Goal: Task Accomplishment & Management: Complete application form

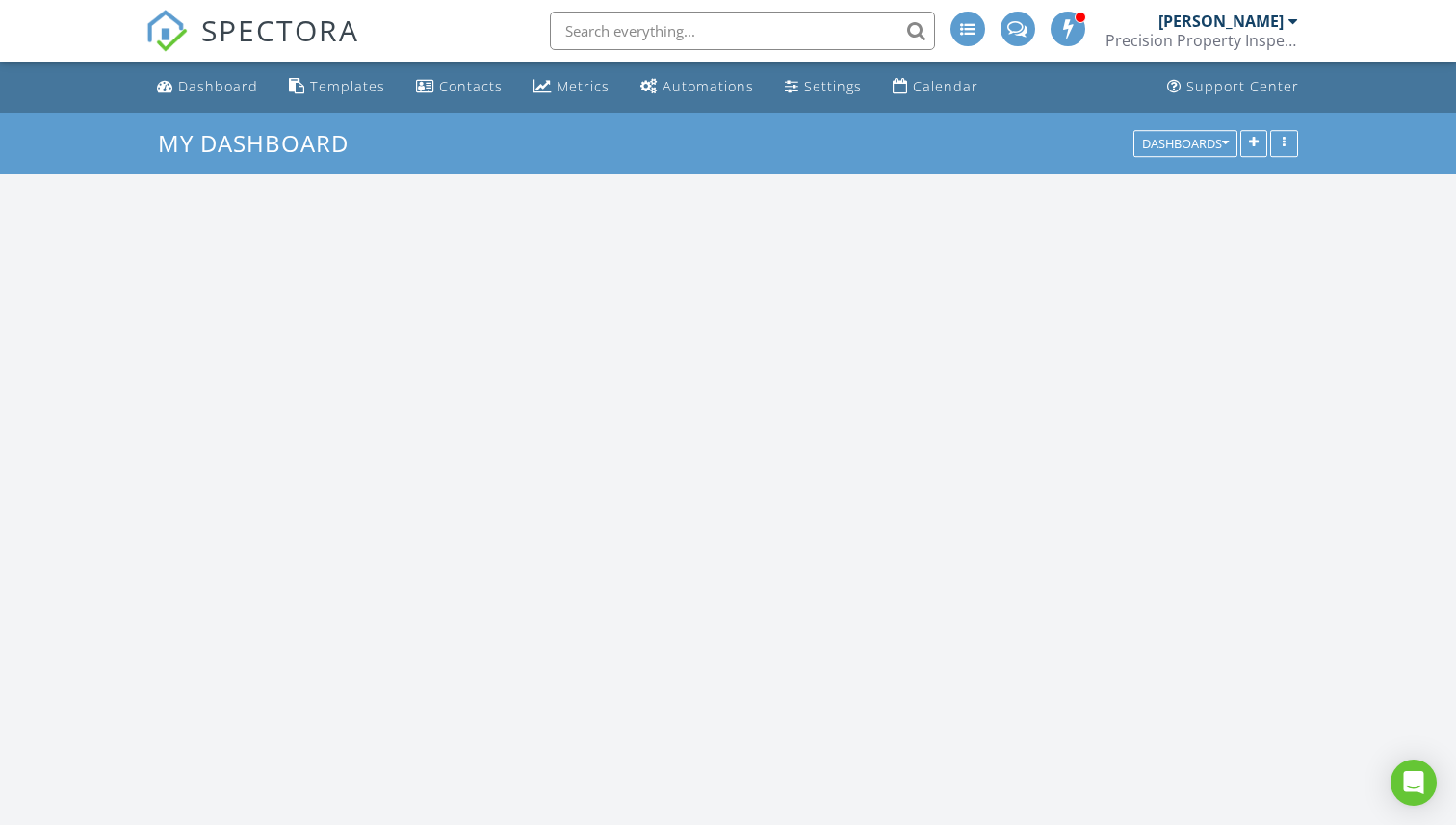
scroll to position [1849, 1457]
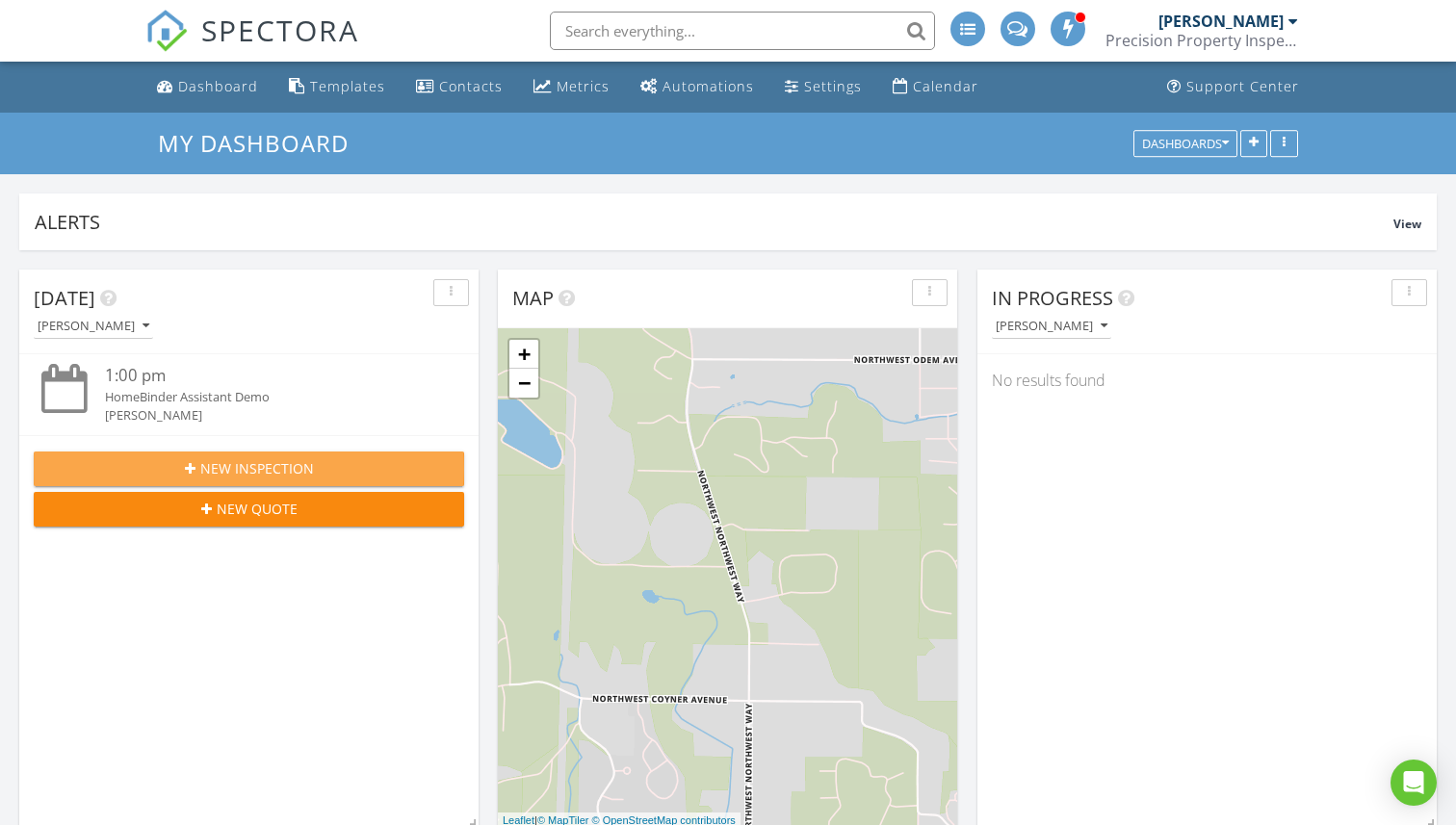
click at [373, 465] on div "New Inspection" at bounding box center [248, 468] width 400 height 20
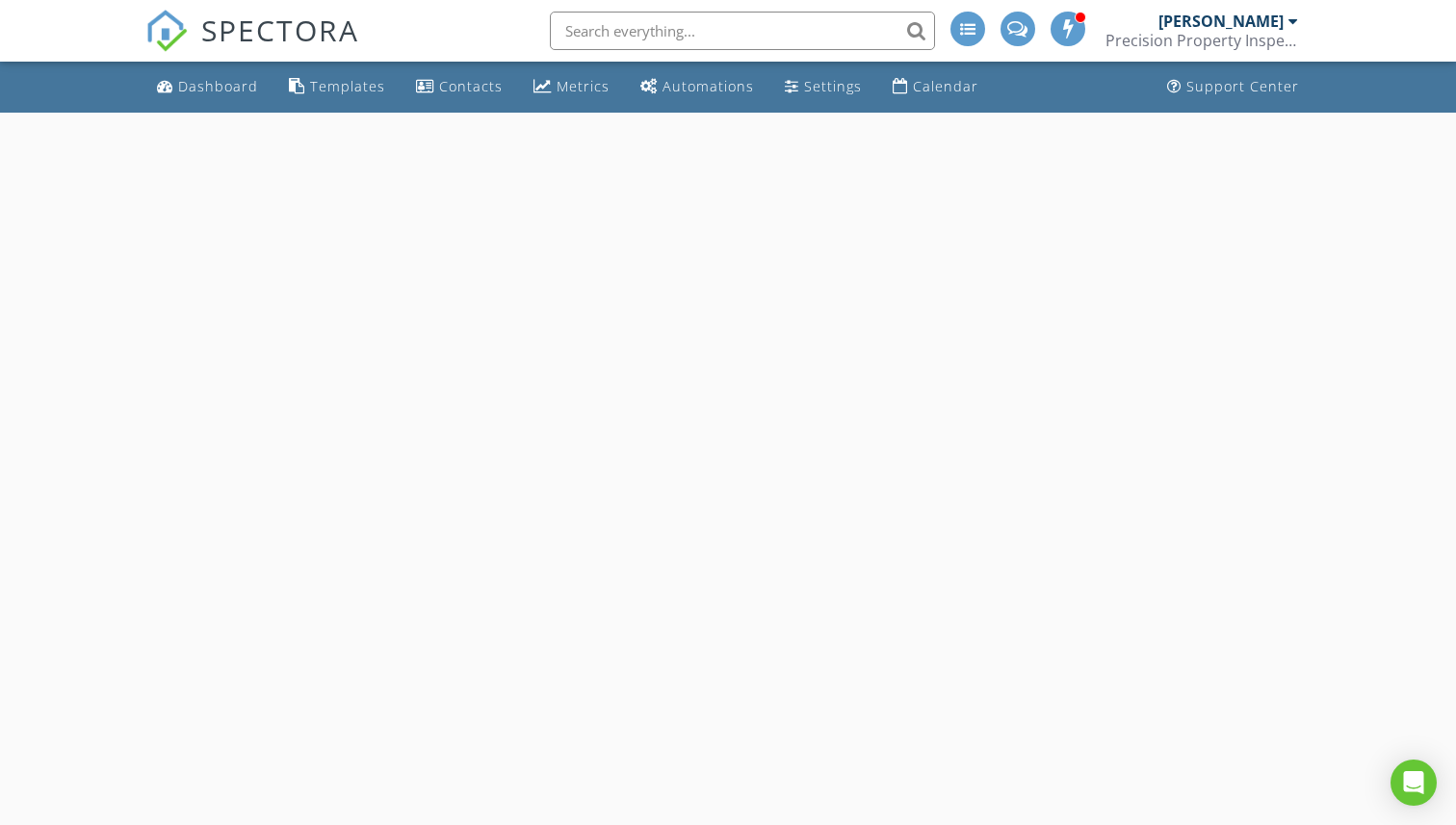
select select "7"
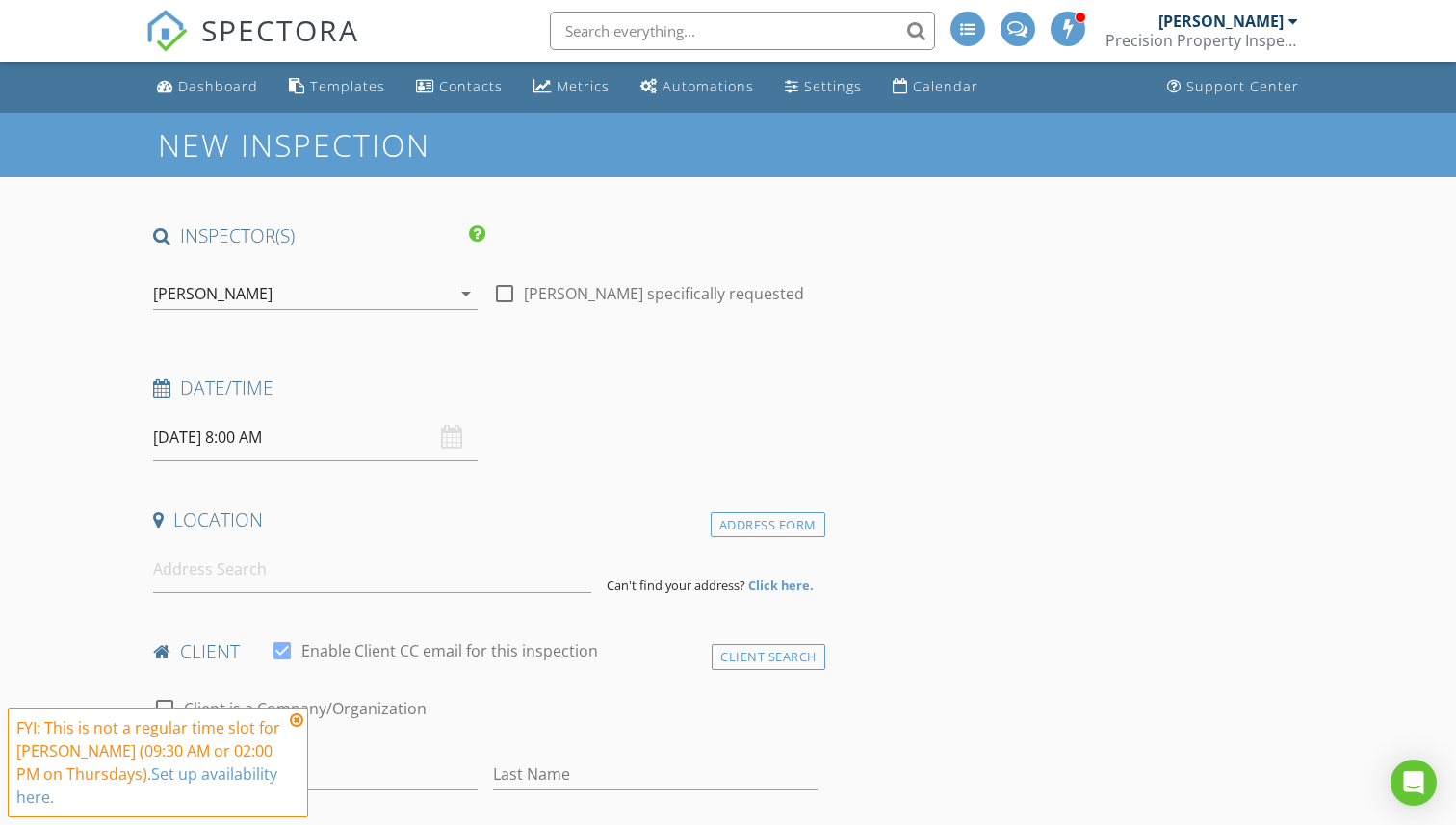
click at [299, 430] on input "[DATE] 8:00 AM" at bounding box center [316, 437] width 325 height 47
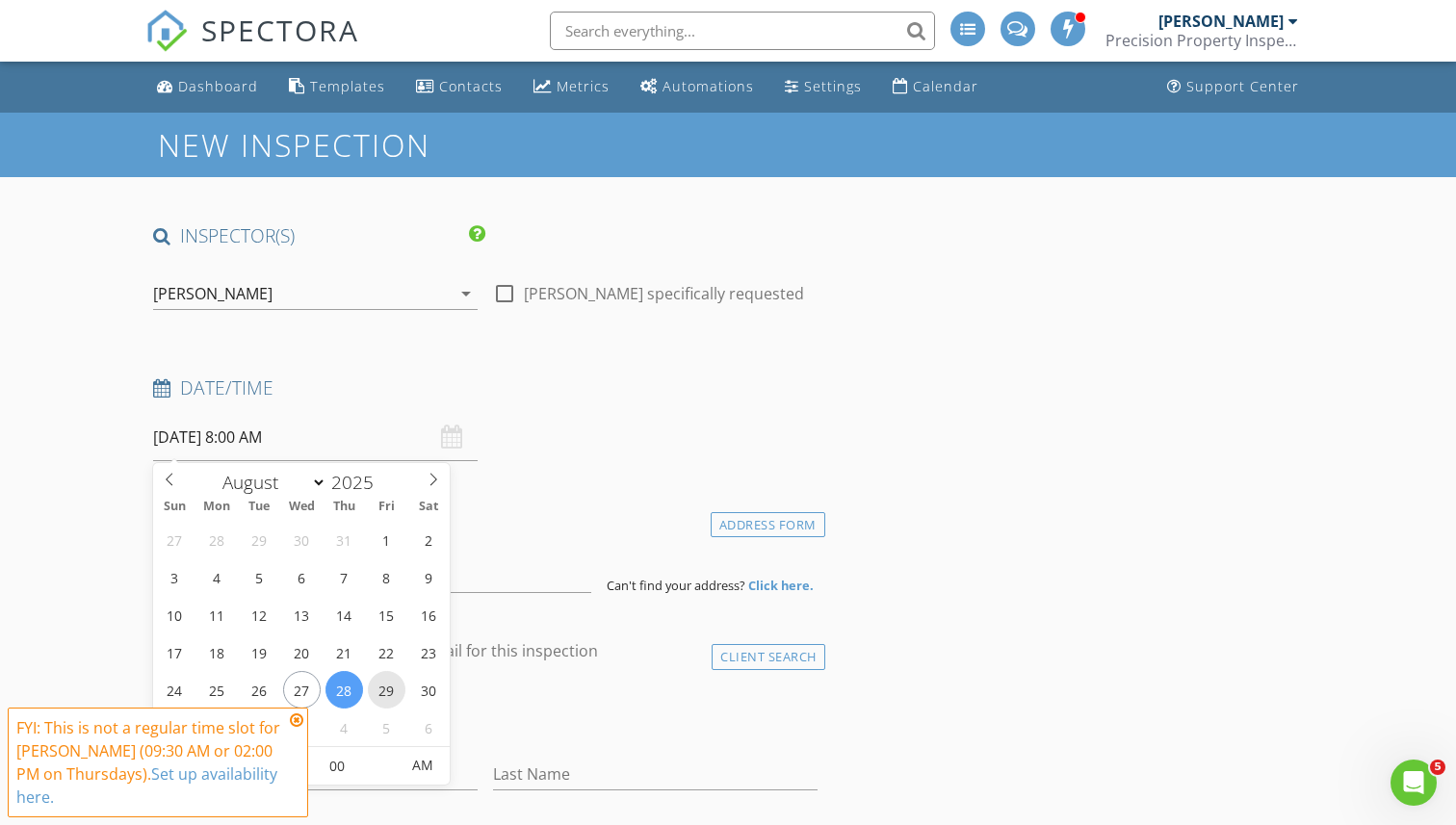
type input "[DATE] 8:00 AM"
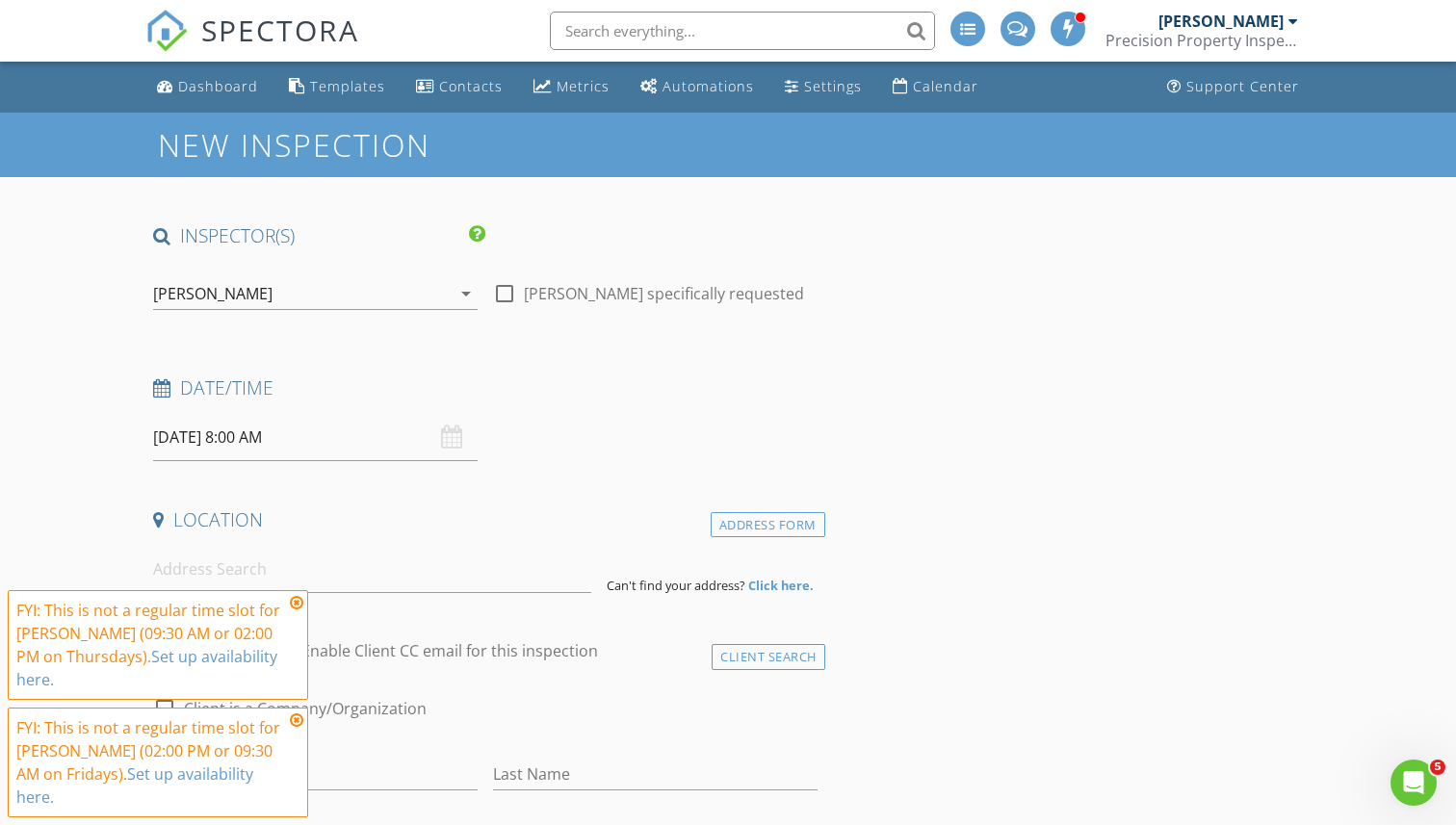
click at [294, 611] on icon at bounding box center [297, 602] width 14 height 15
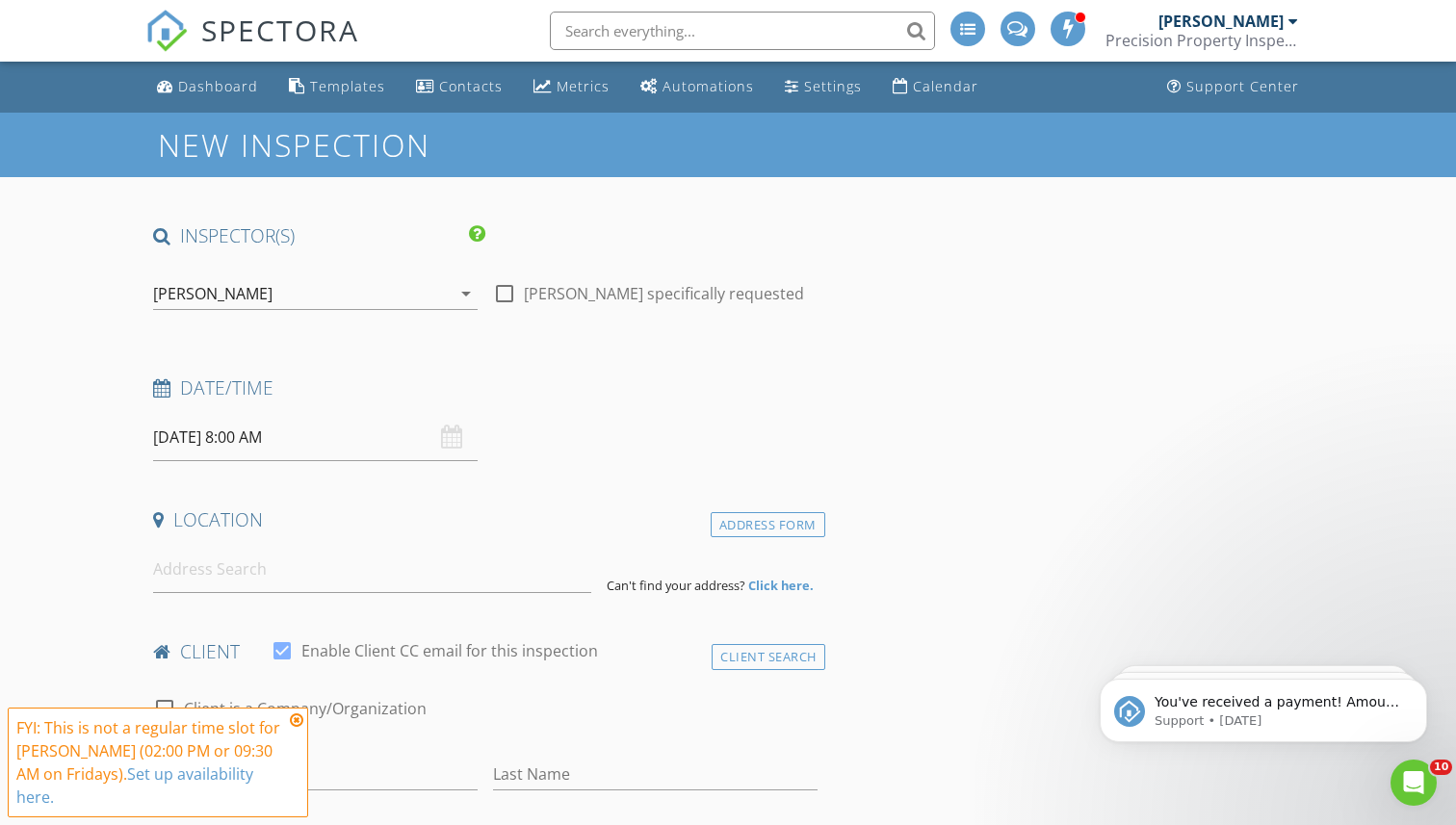
click at [298, 728] on icon at bounding box center [297, 719] width 14 height 15
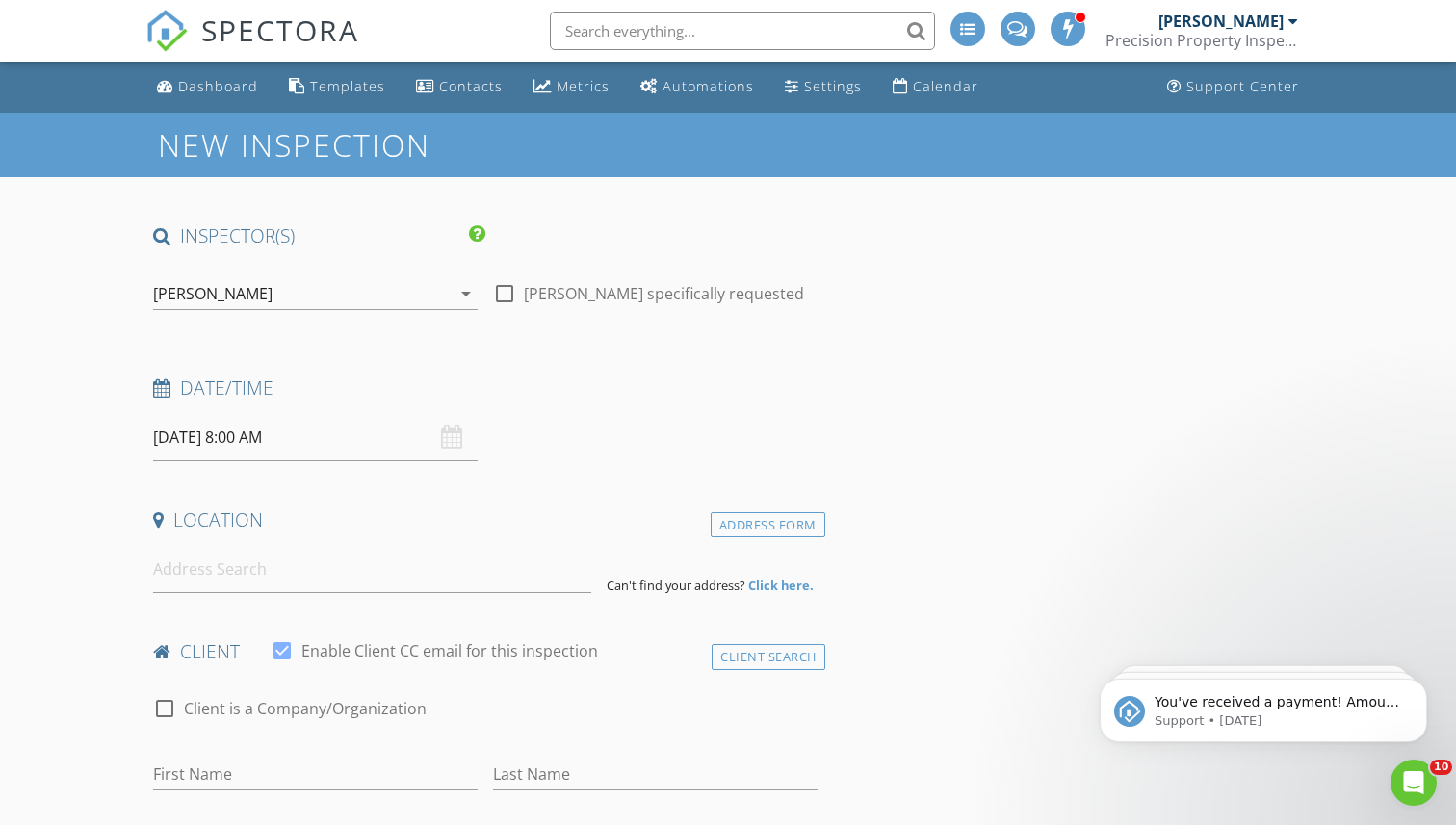
click at [239, 432] on input "[DATE] 8:00 AM" at bounding box center [316, 437] width 325 height 47
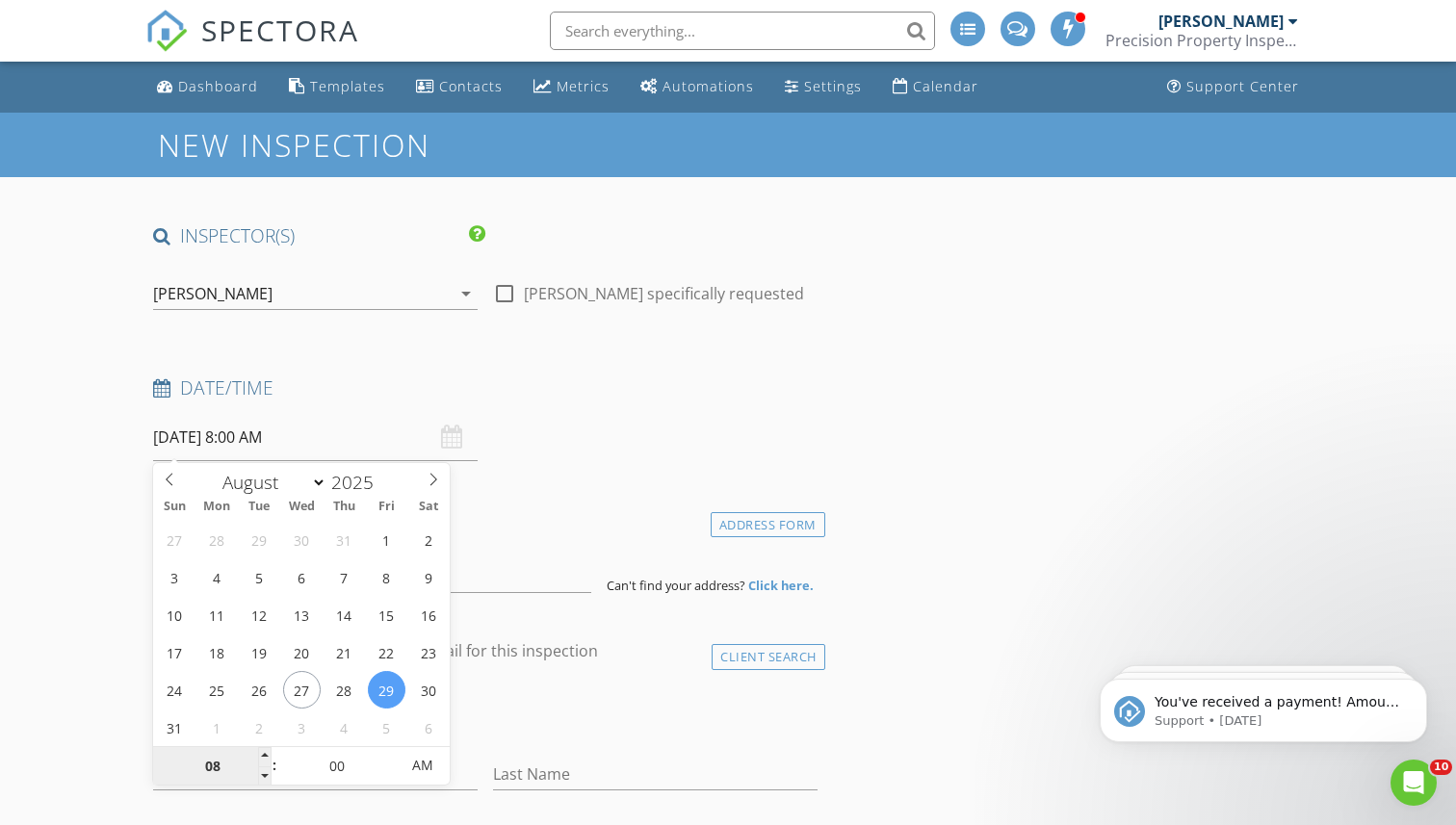
click at [217, 764] on input "08" at bounding box center [212, 766] width 119 height 39
type input "02"
type input "[DATE] 2:00 PM"
click at [433, 754] on span "AM" at bounding box center [423, 765] width 53 height 39
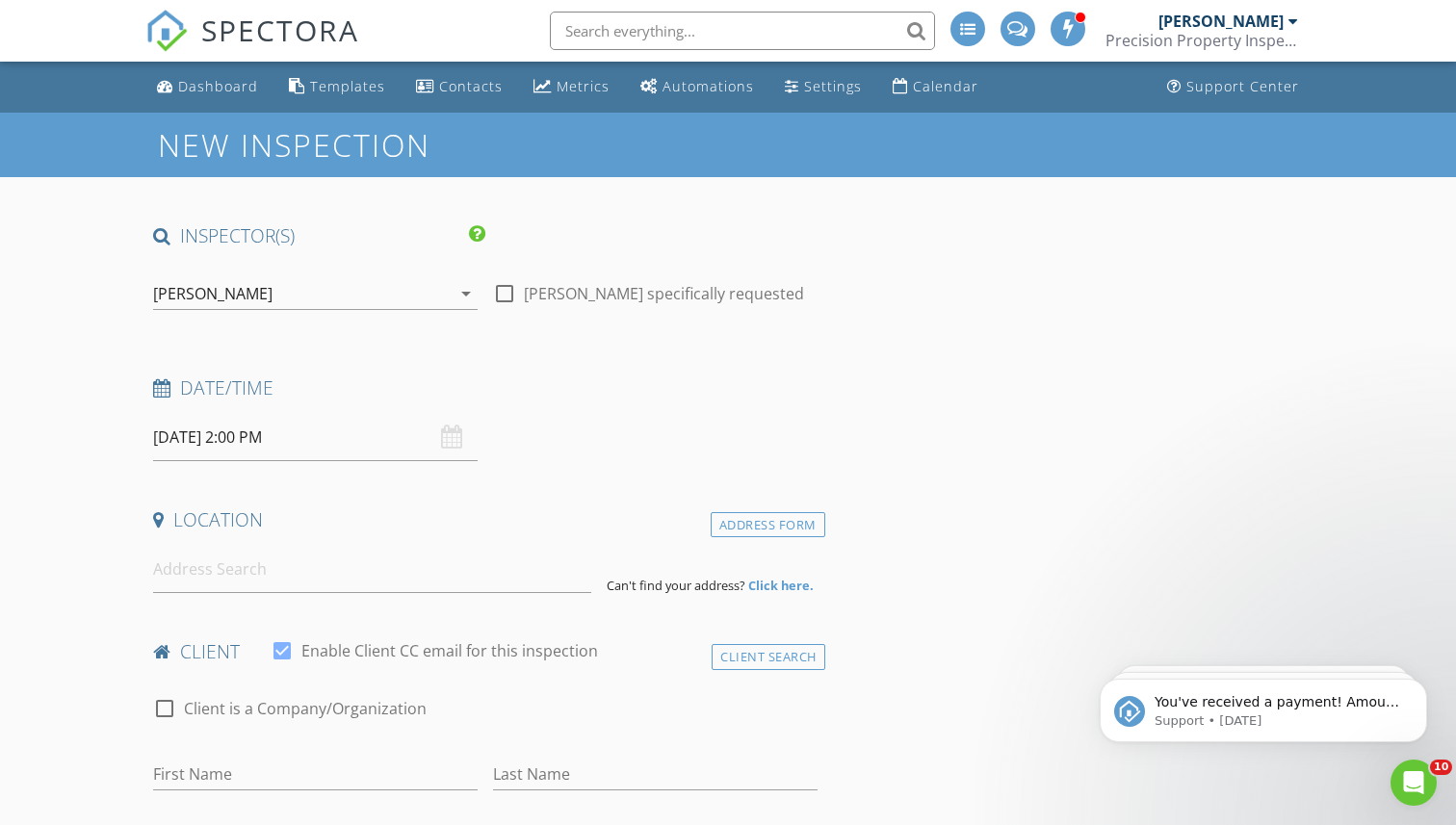
click at [479, 526] on h4 "Location" at bounding box center [485, 519] width 665 height 25
click at [237, 575] on input at bounding box center [372, 569] width 437 height 47
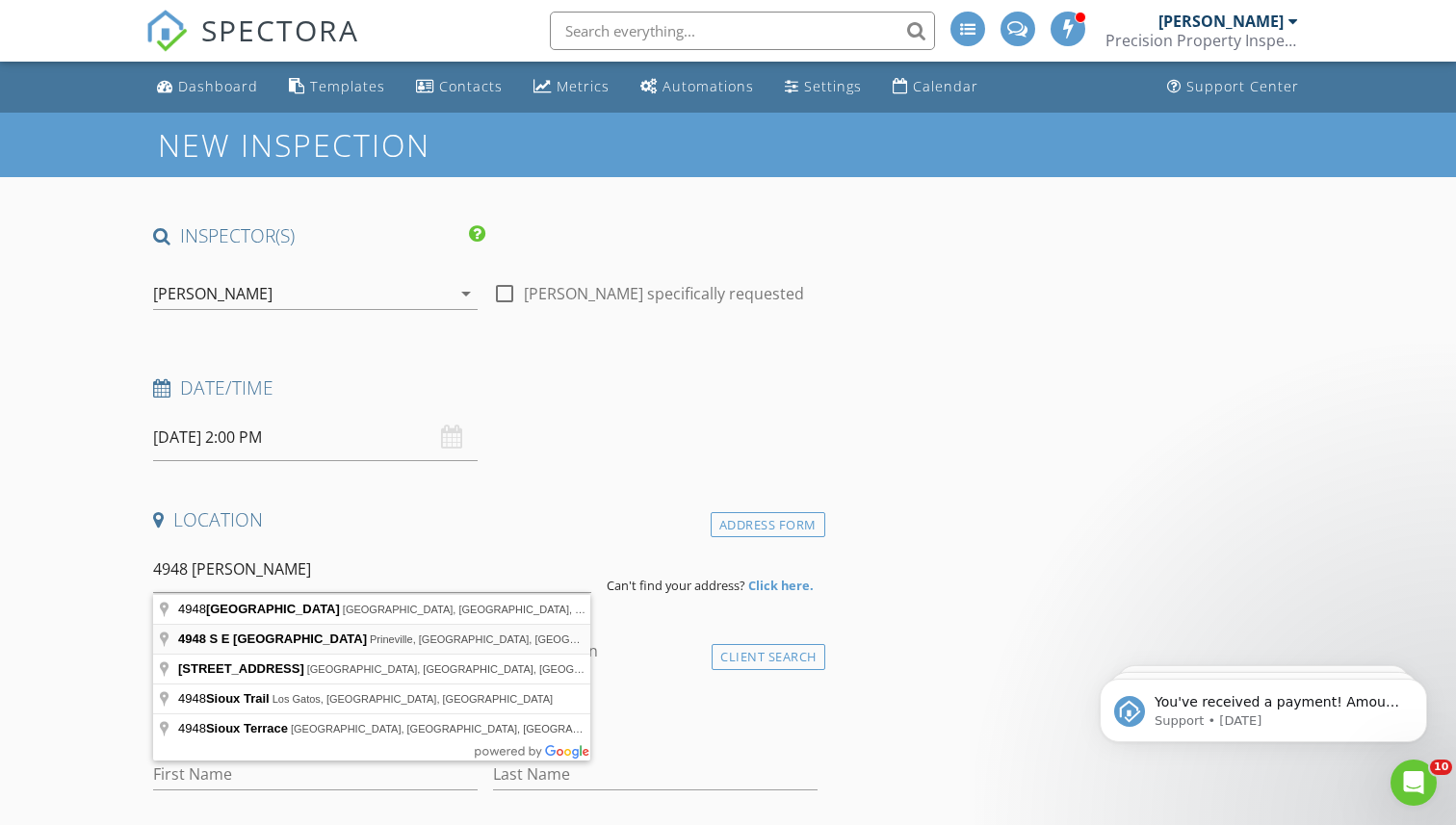
type input "[STREET_ADDRESS]"
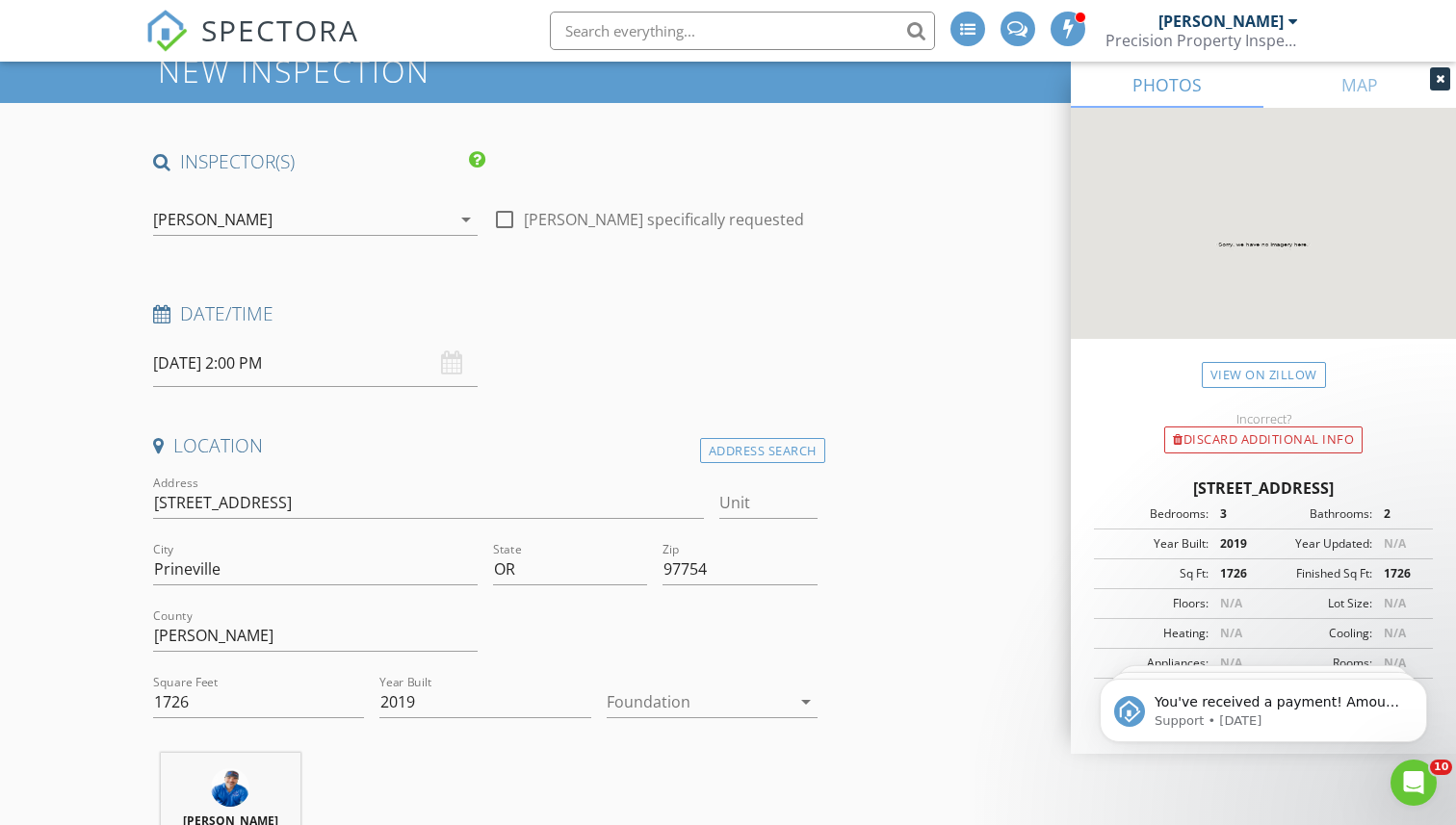
scroll to position [104, 0]
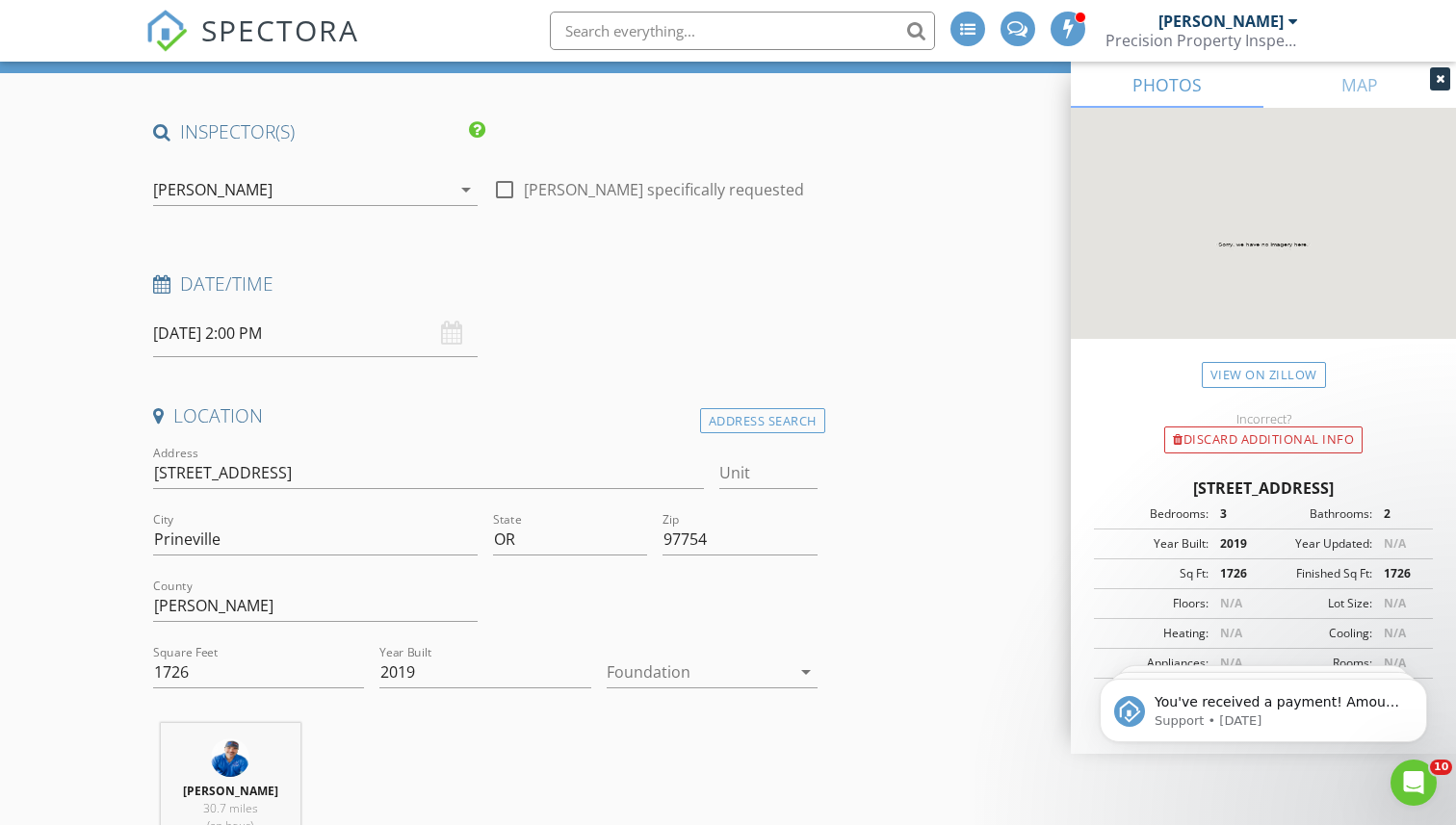
click at [645, 667] on div at bounding box center [699, 672] width 184 height 31
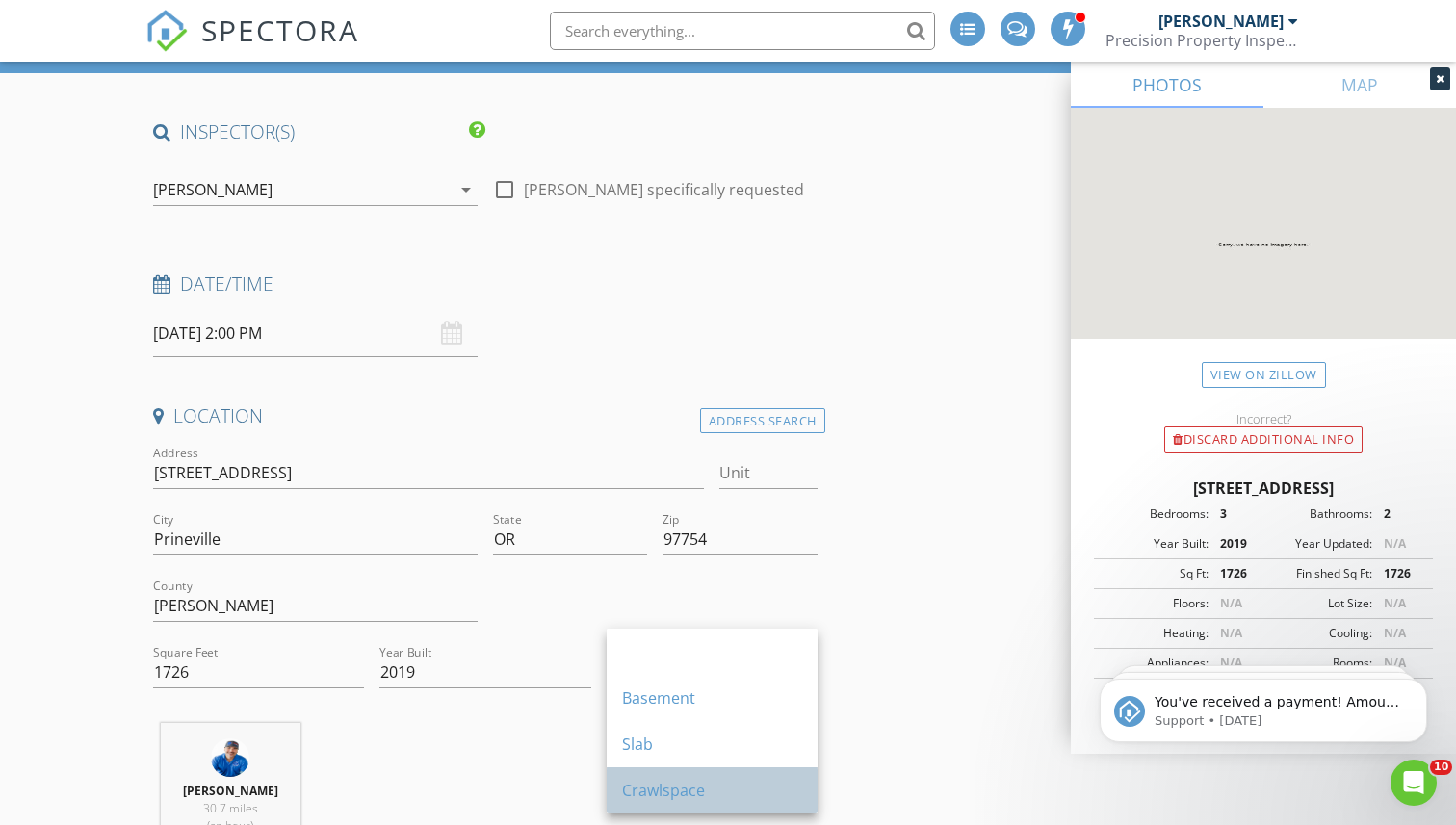
click at [644, 784] on div "Crawlspace" at bounding box center [712, 790] width 180 height 23
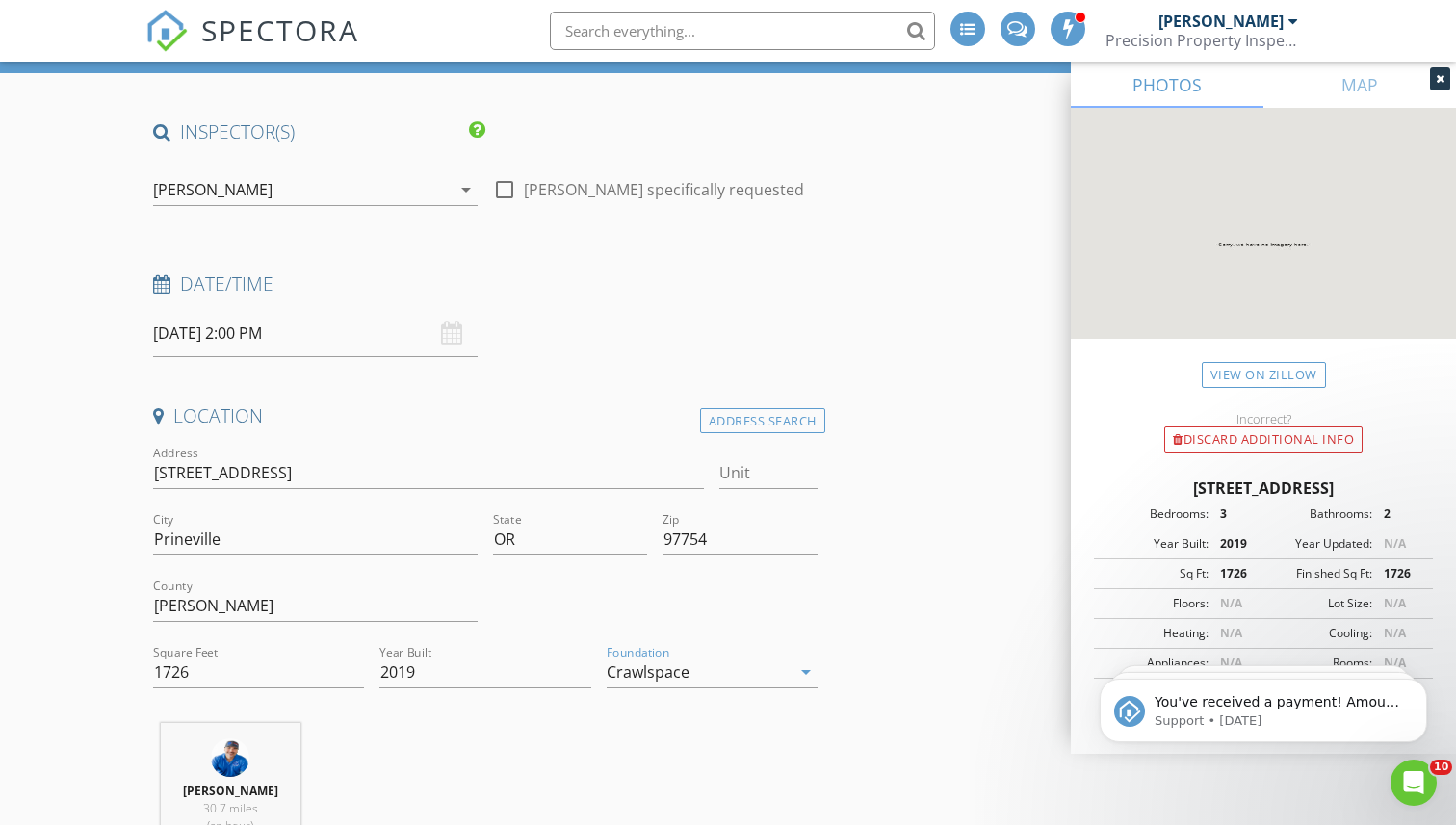
click at [1436, 73] on icon at bounding box center [1440, 79] width 9 height 12
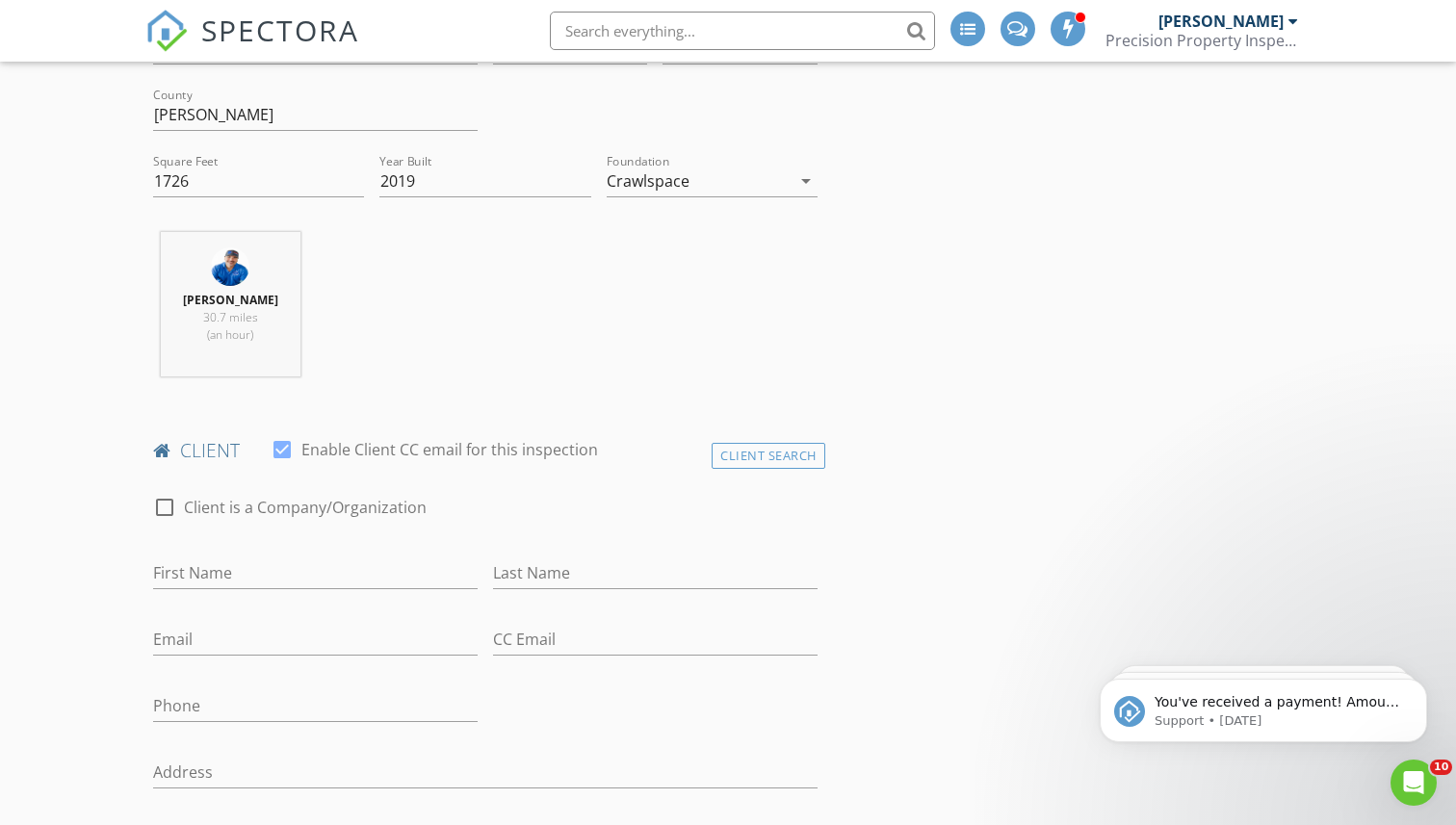
scroll to position [613, 0]
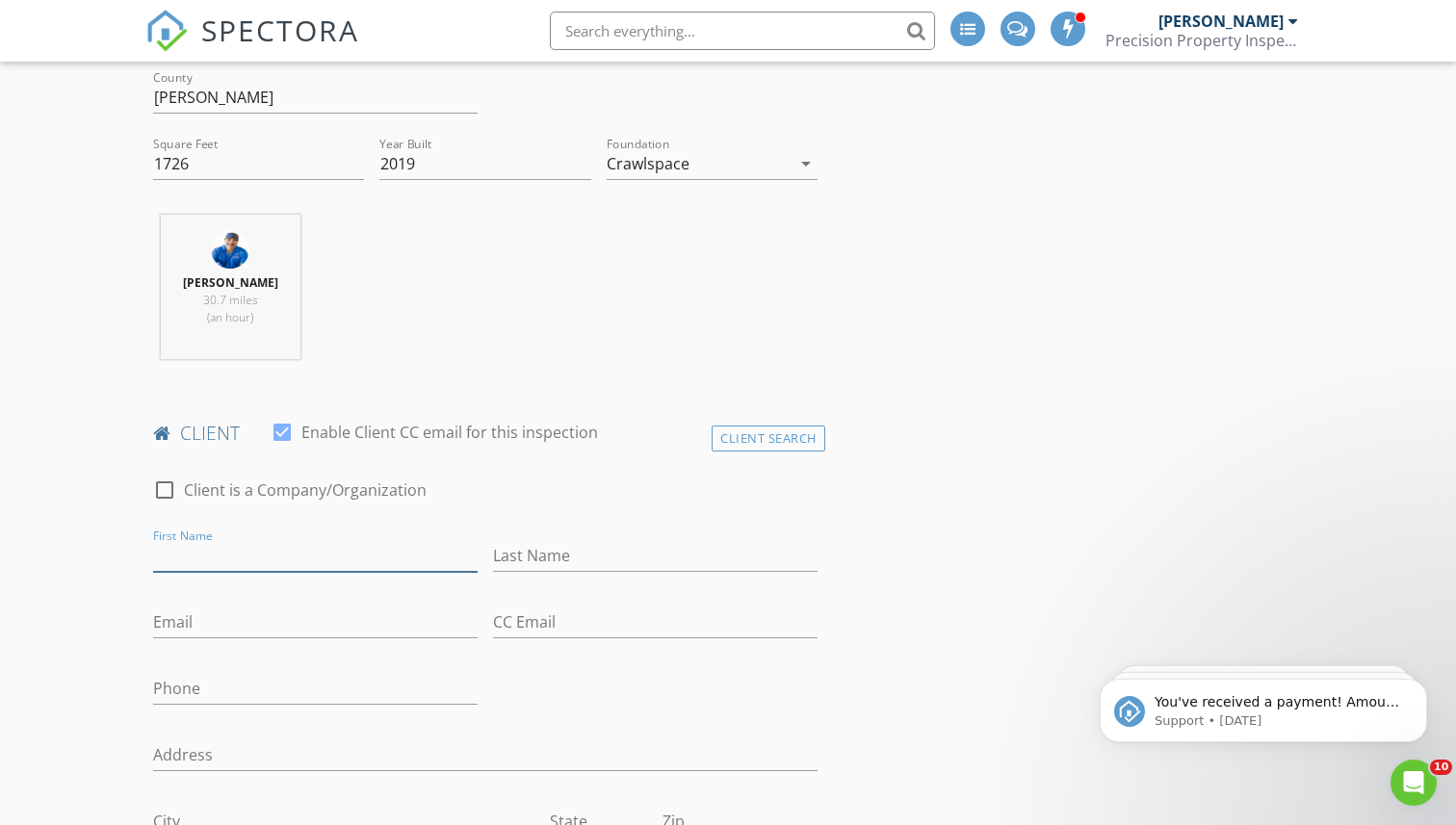
click at [305, 562] on input "First Name" at bounding box center [316, 556] width 325 height 32
type input "[PERSON_NAME]"
click at [217, 626] on input "Email" at bounding box center [316, 623] width 325 height 32
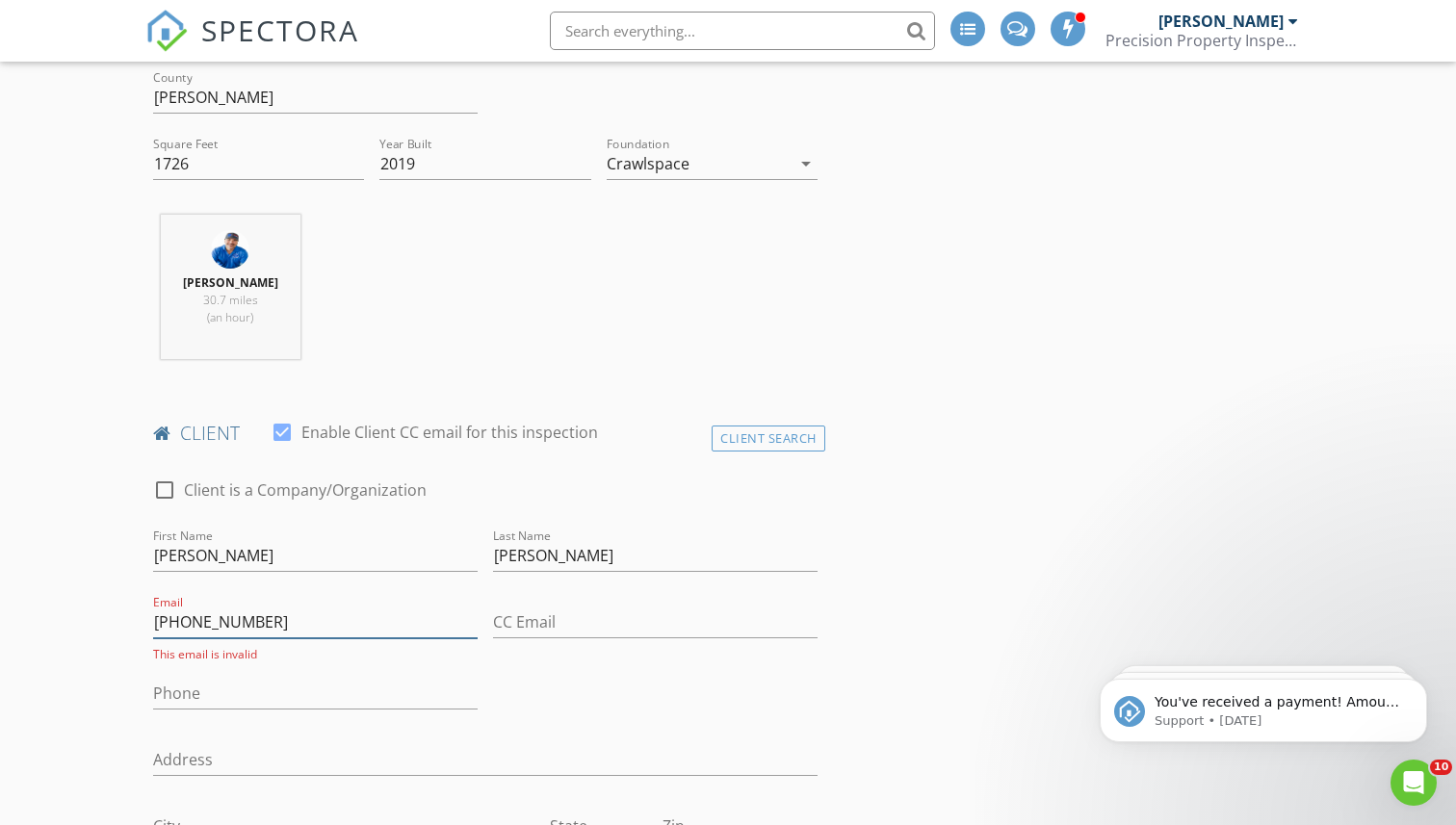
type input "[PHONE_NUMBER]"
click at [196, 679] on input "Phone" at bounding box center [316, 693] width 325 height 32
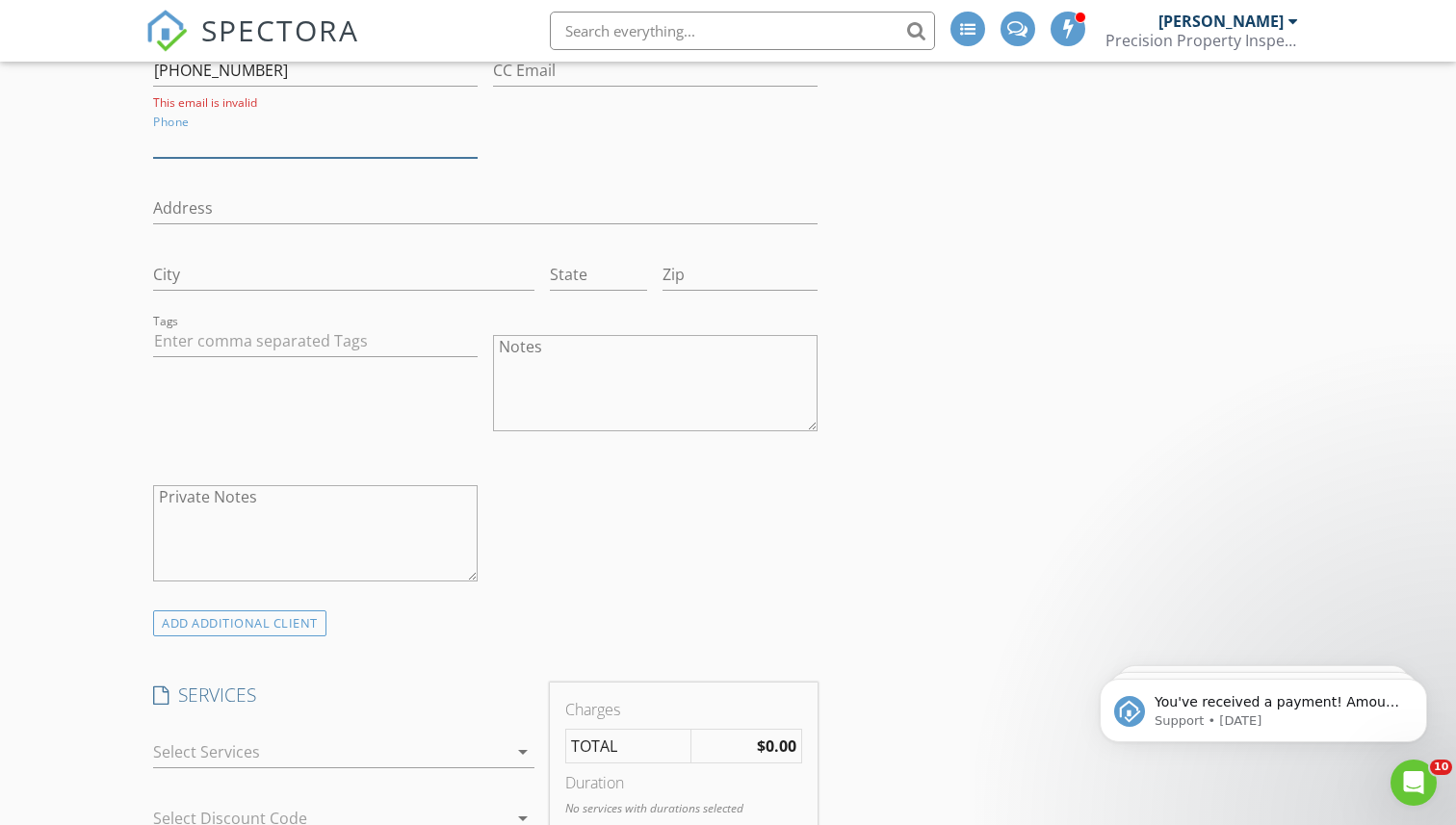
scroll to position [1284, 0]
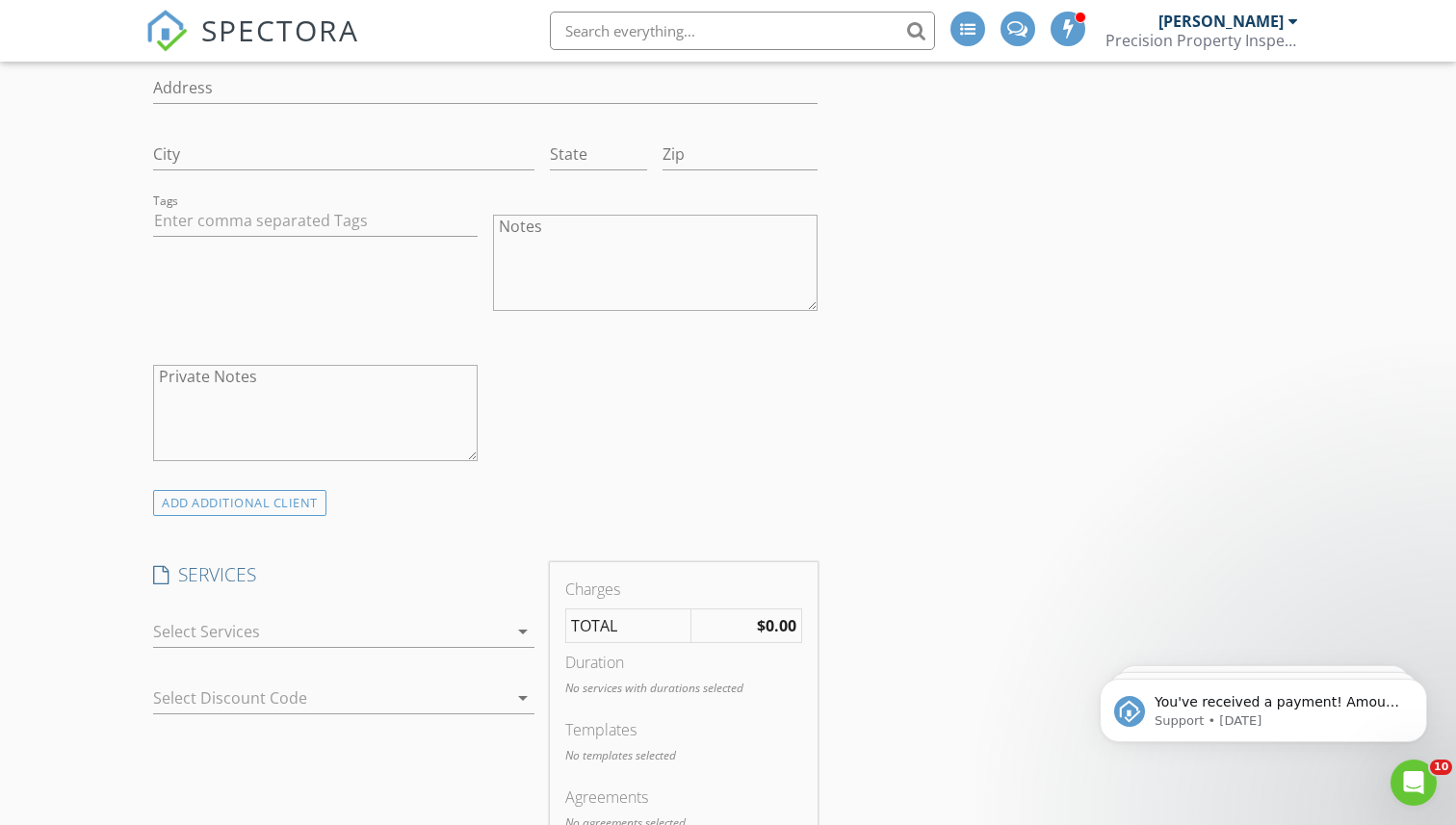
click at [234, 630] on div at bounding box center [331, 631] width 355 height 31
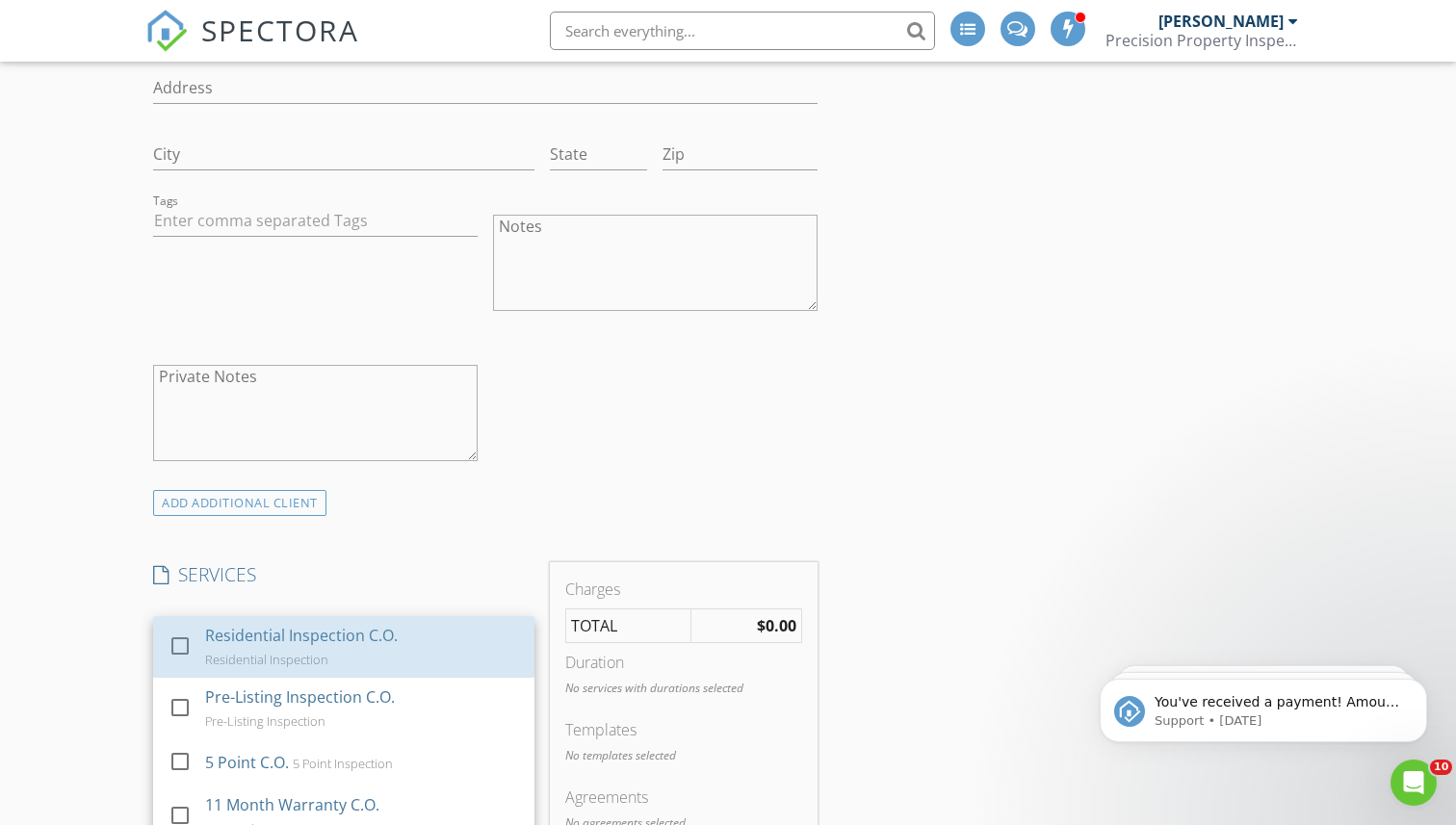
click at [234, 630] on div "Residential Inspection C.O." at bounding box center [302, 635] width 192 height 23
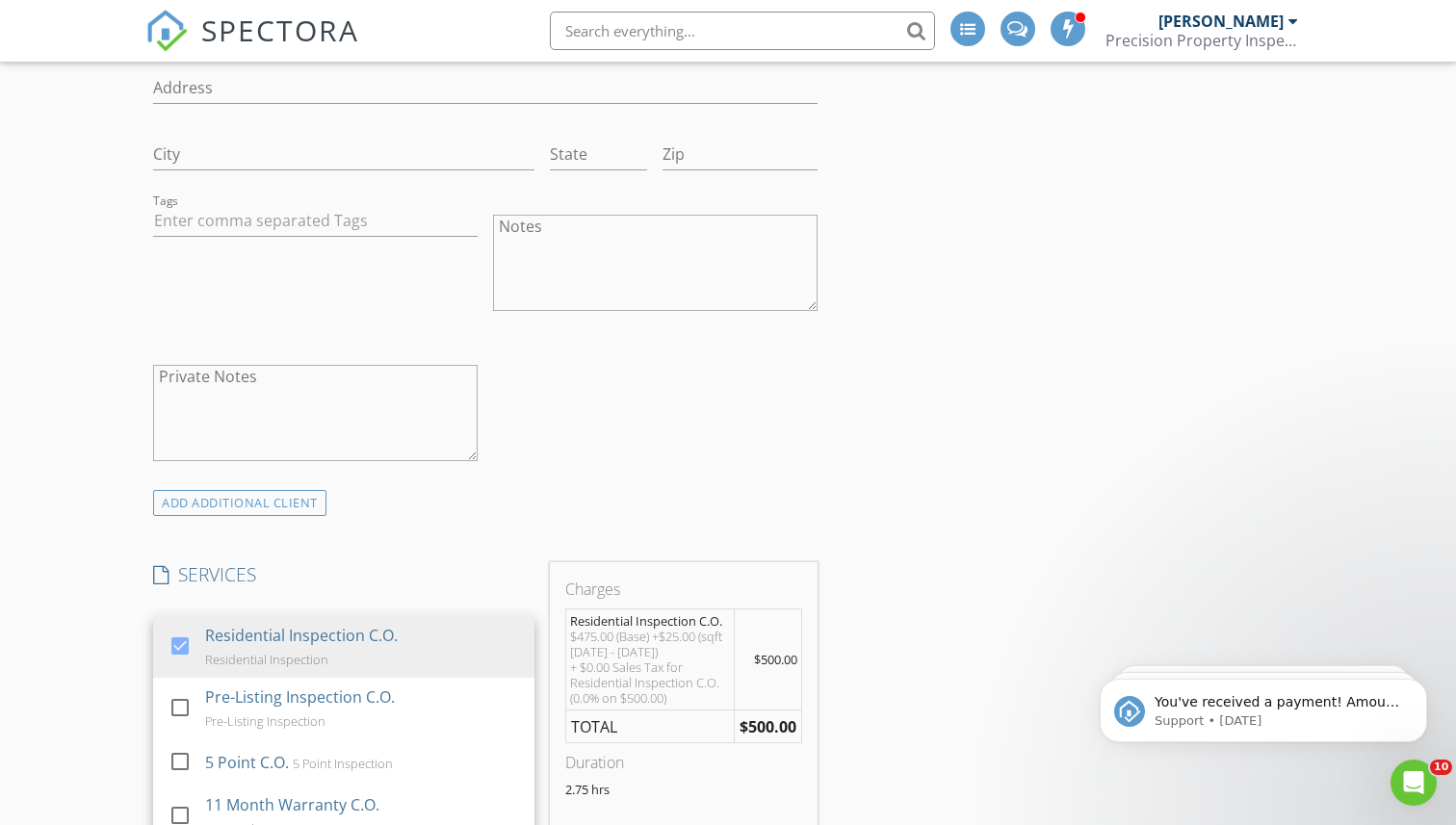
click at [109, 616] on div "New Inspection INSPECTOR(S) check_box [PERSON_NAME] PRIMARY [PERSON_NAME] arrow…" at bounding box center [728, 840] width 1456 height 4024
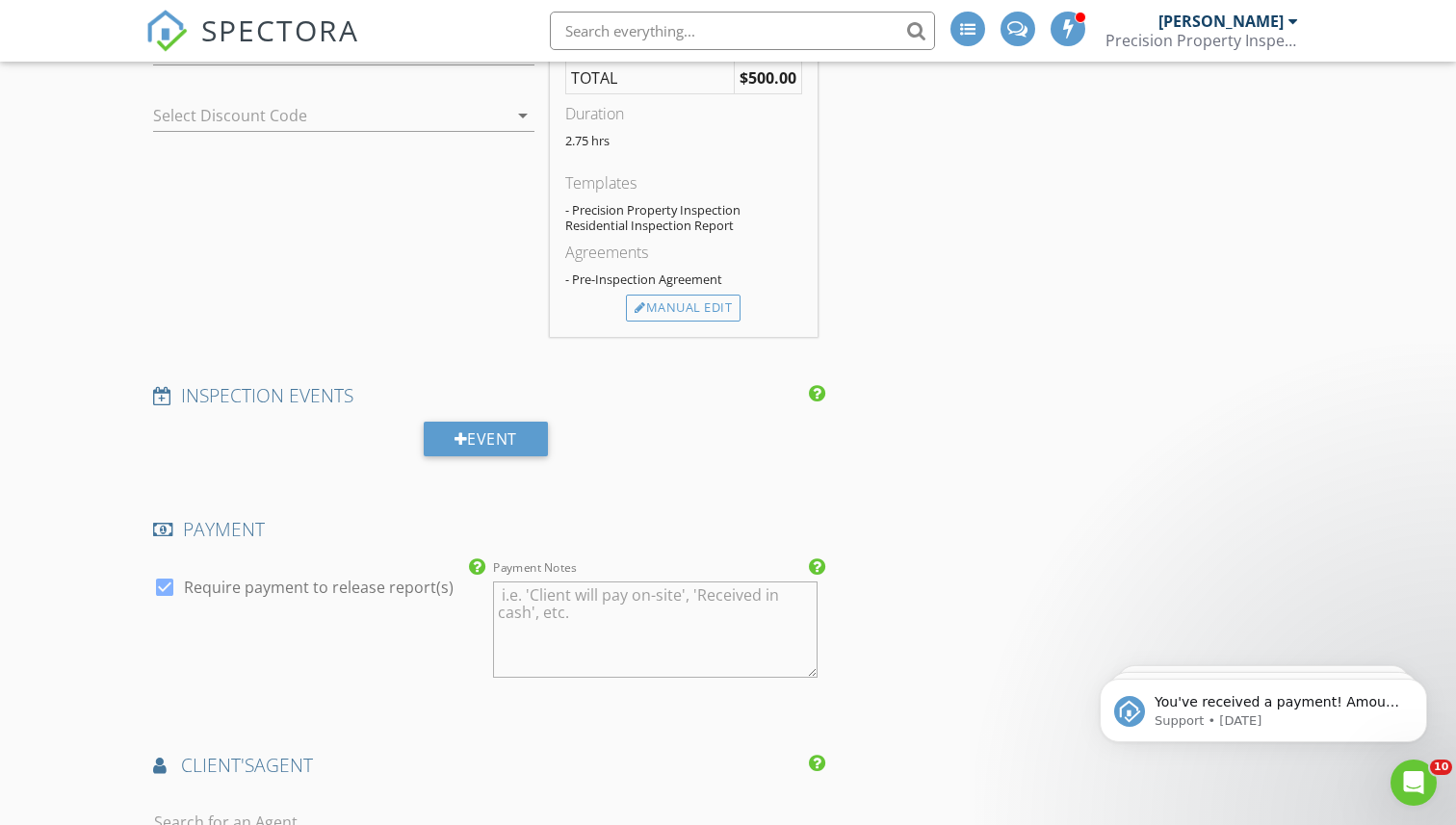
scroll to position [1996, 0]
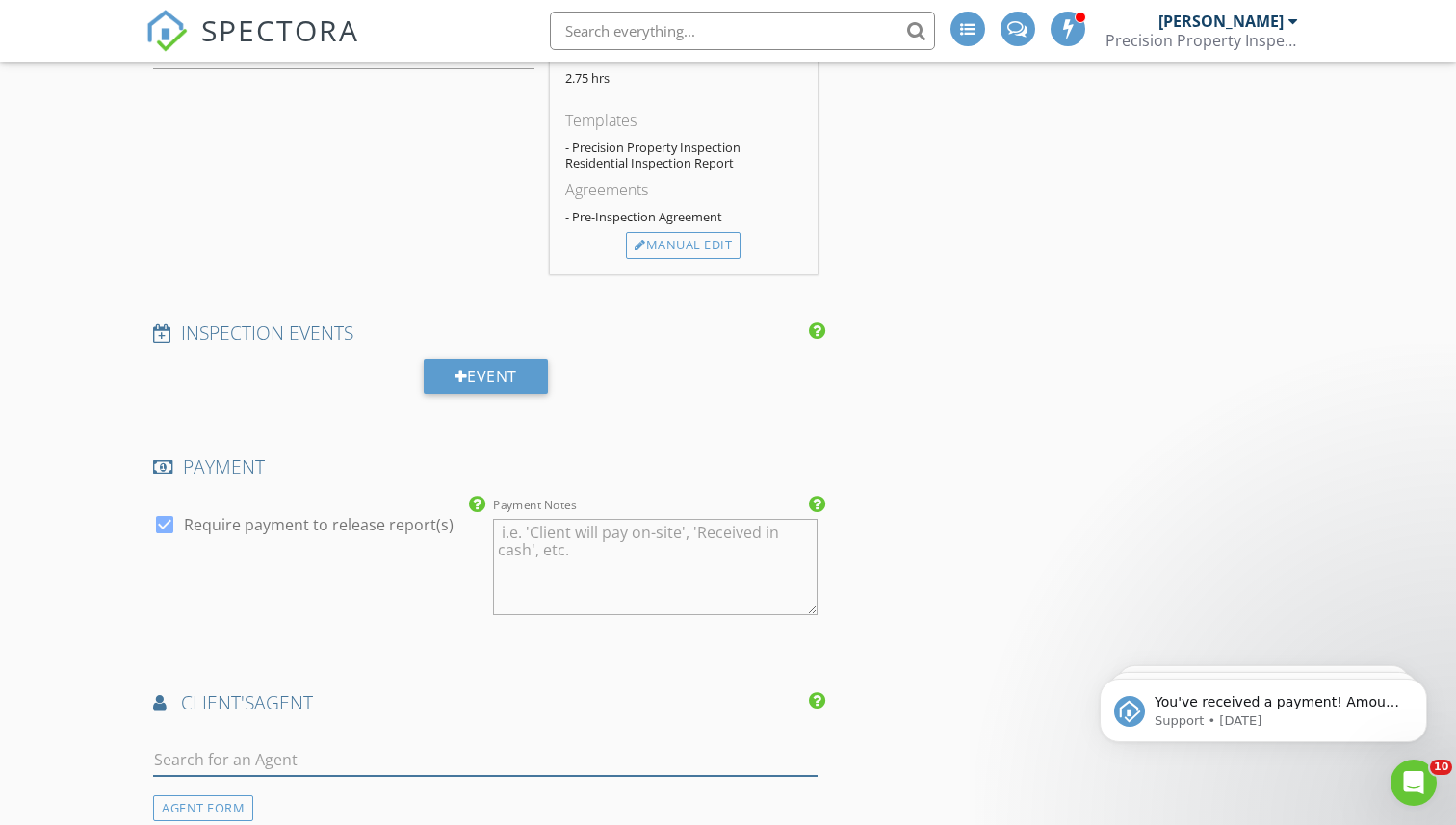
click at [196, 746] on input "text" at bounding box center [485, 760] width 665 height 32
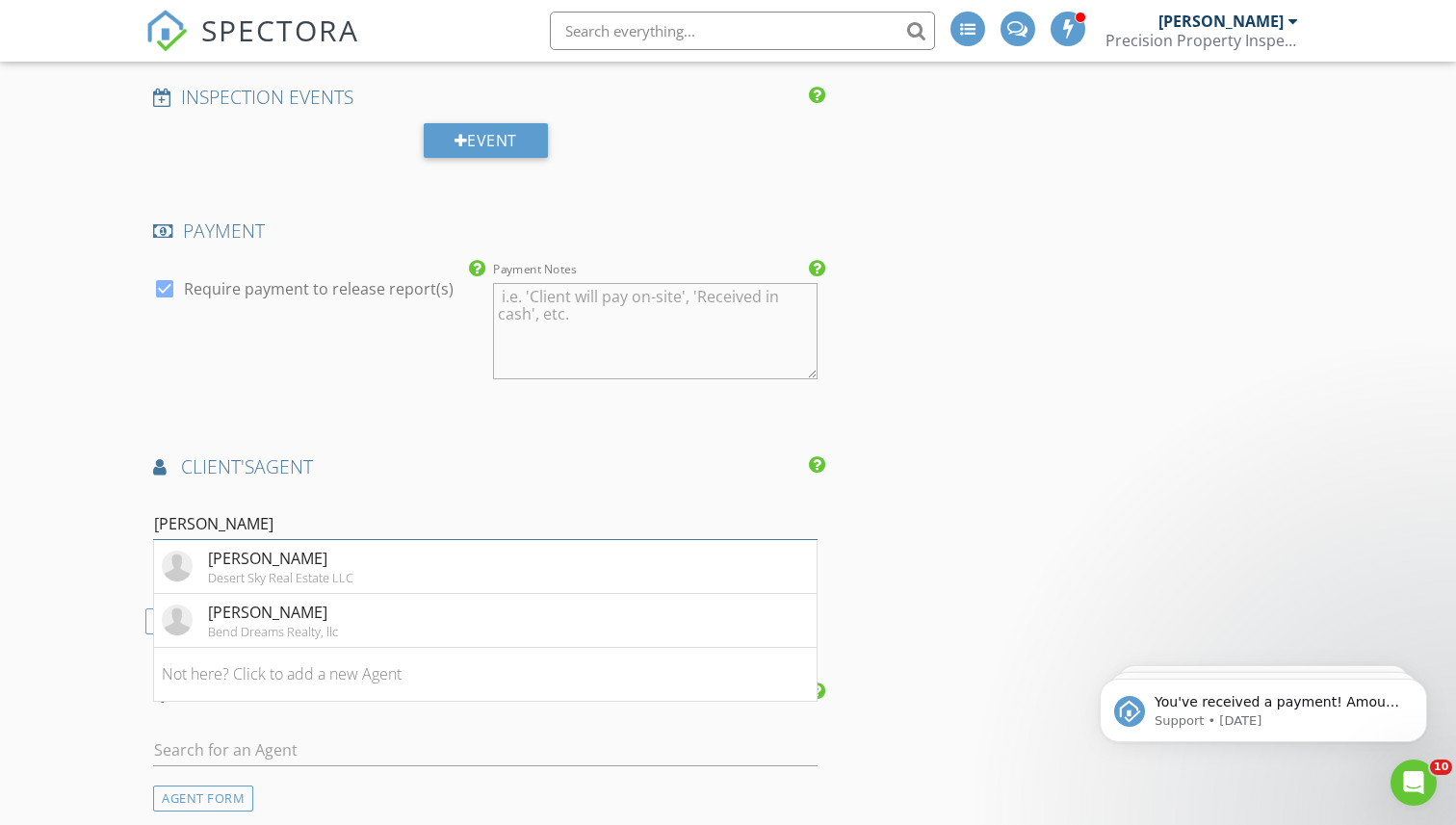
scroll to position [2240, 0]
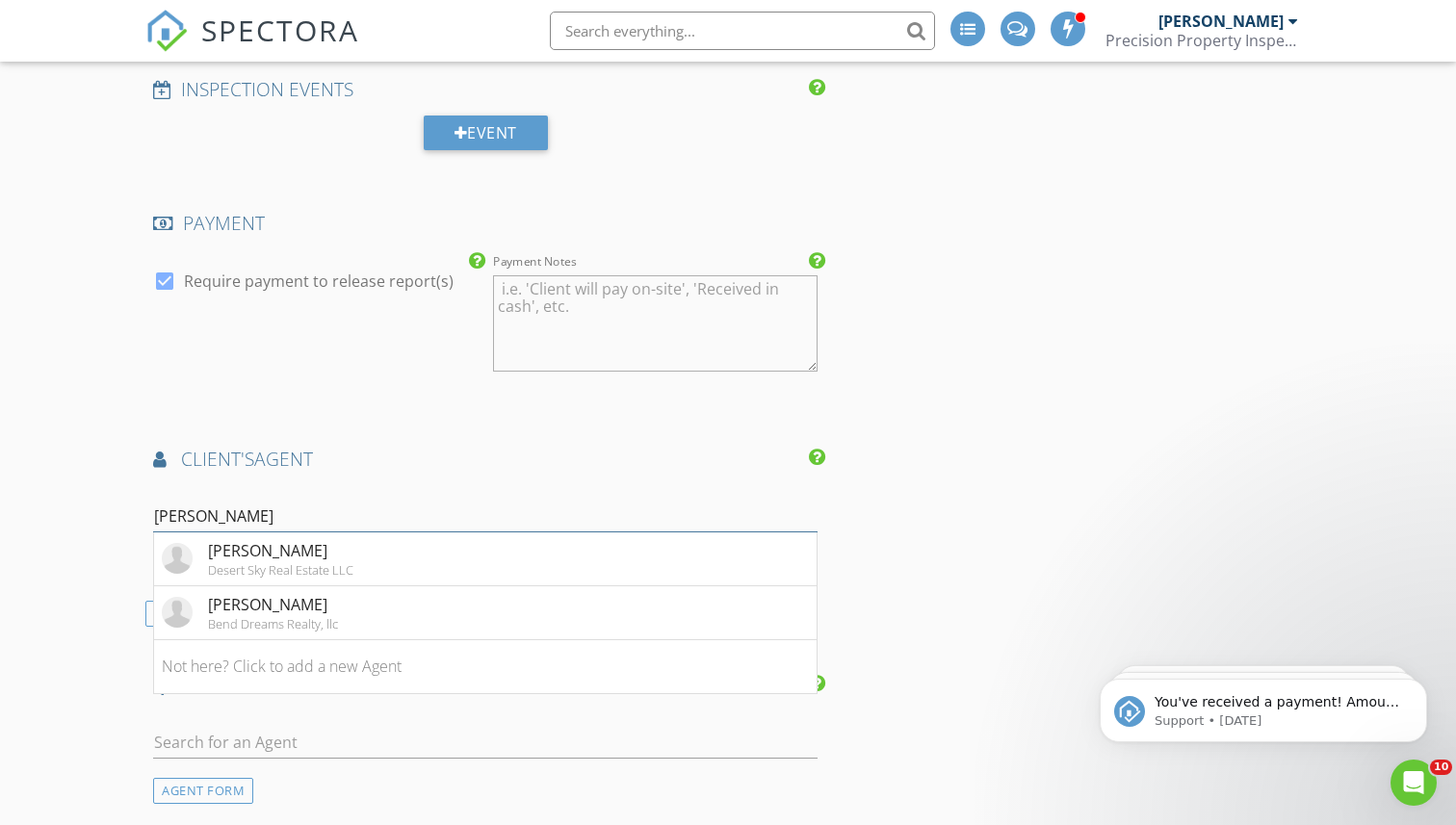
type input "[PERSON_NAME]"
click at [266, 679] on li "Not here? Click to add a new Agent" at bounding box center [485, 668] width 663 height 54
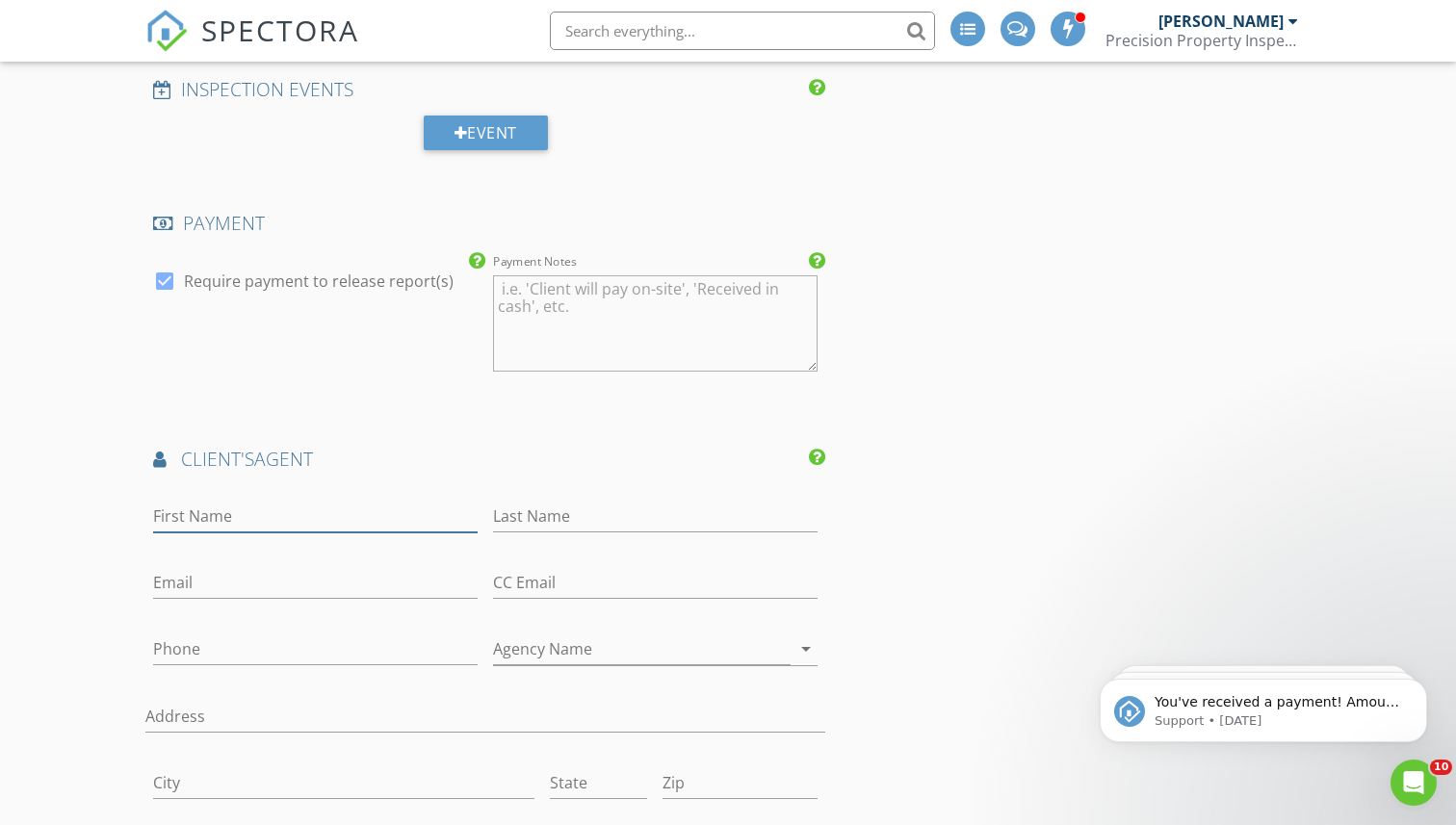
click at [280, 505] on input "First Name" at bounding box center [316, 516] width 325 height 32
type input "[PERSON_NAME]"
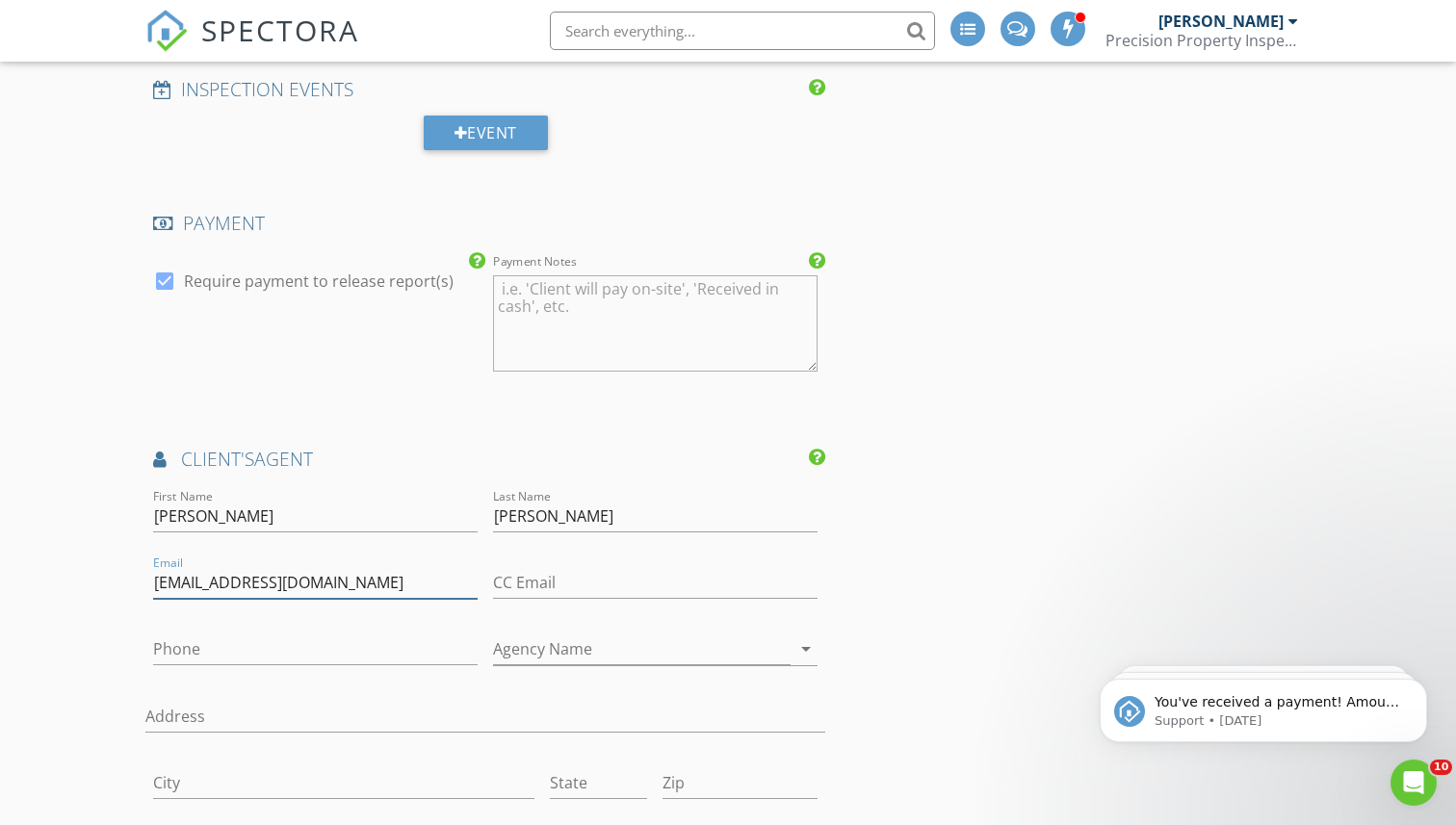
type input "[EMAIL_ADDRESS][DOMAIN_NAME]"
click at [205, 643] on input "Phone" at bounding box center [316, 650] width 325 height 32
type input "[PHONE_NUMBER]"
click at [517, 634] on input "Agency Name" at bounding box center [642, 650] width 298 height 32
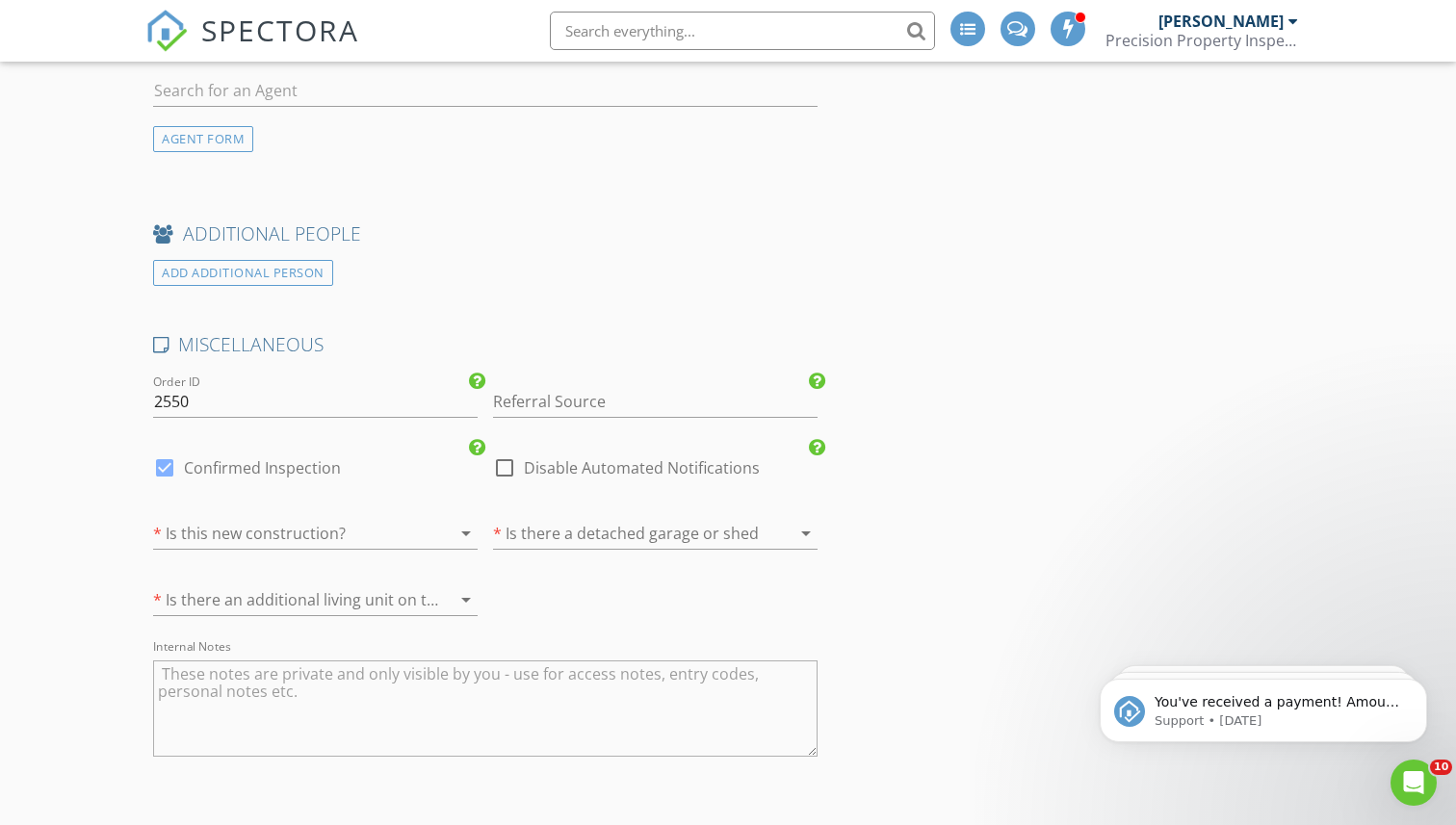
scroll to position [3411, 0]
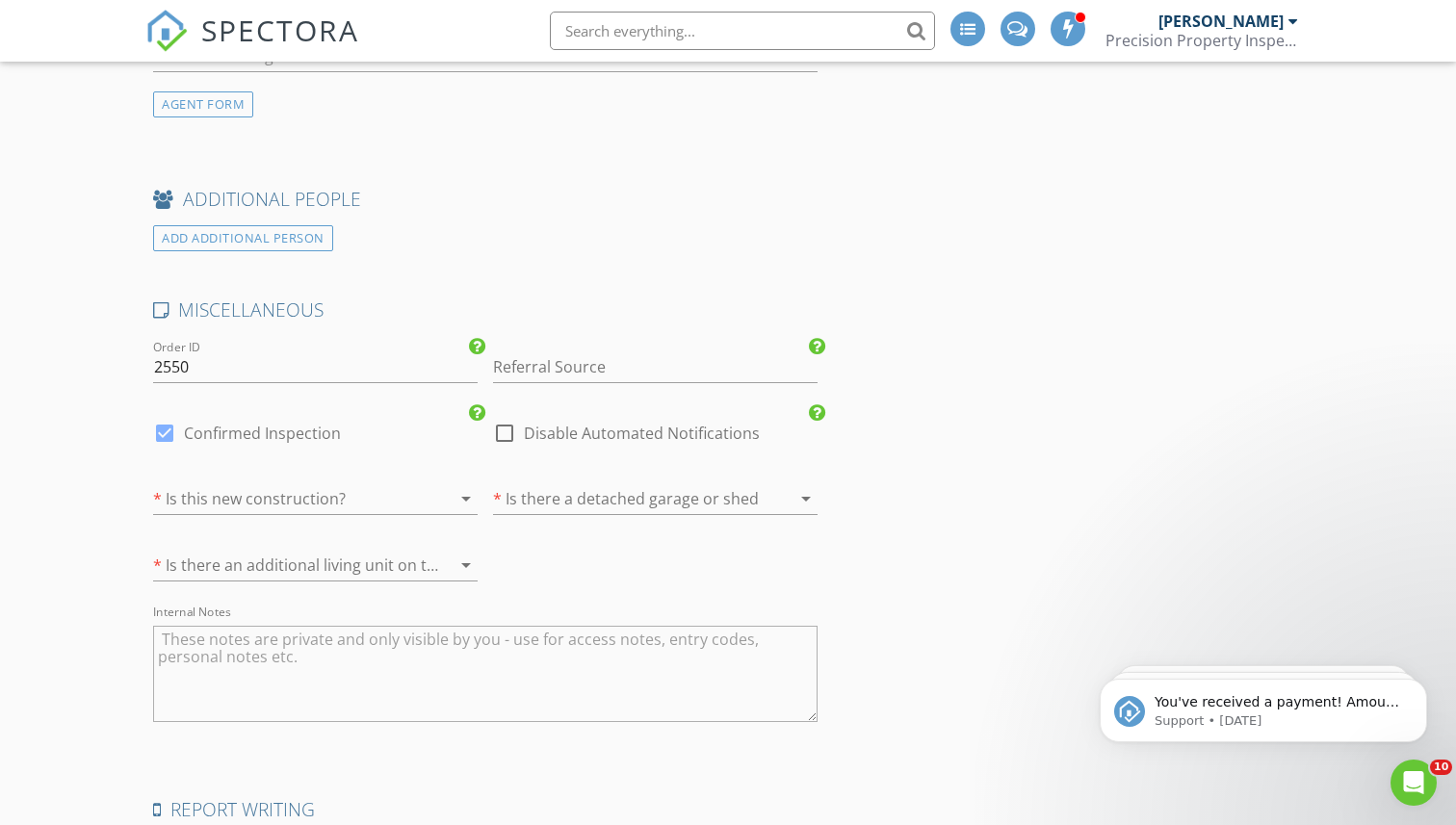
type input "Atlas Realty Group"
click at [322, 486] on div at bounding box center [289, 498] width 271 height 31
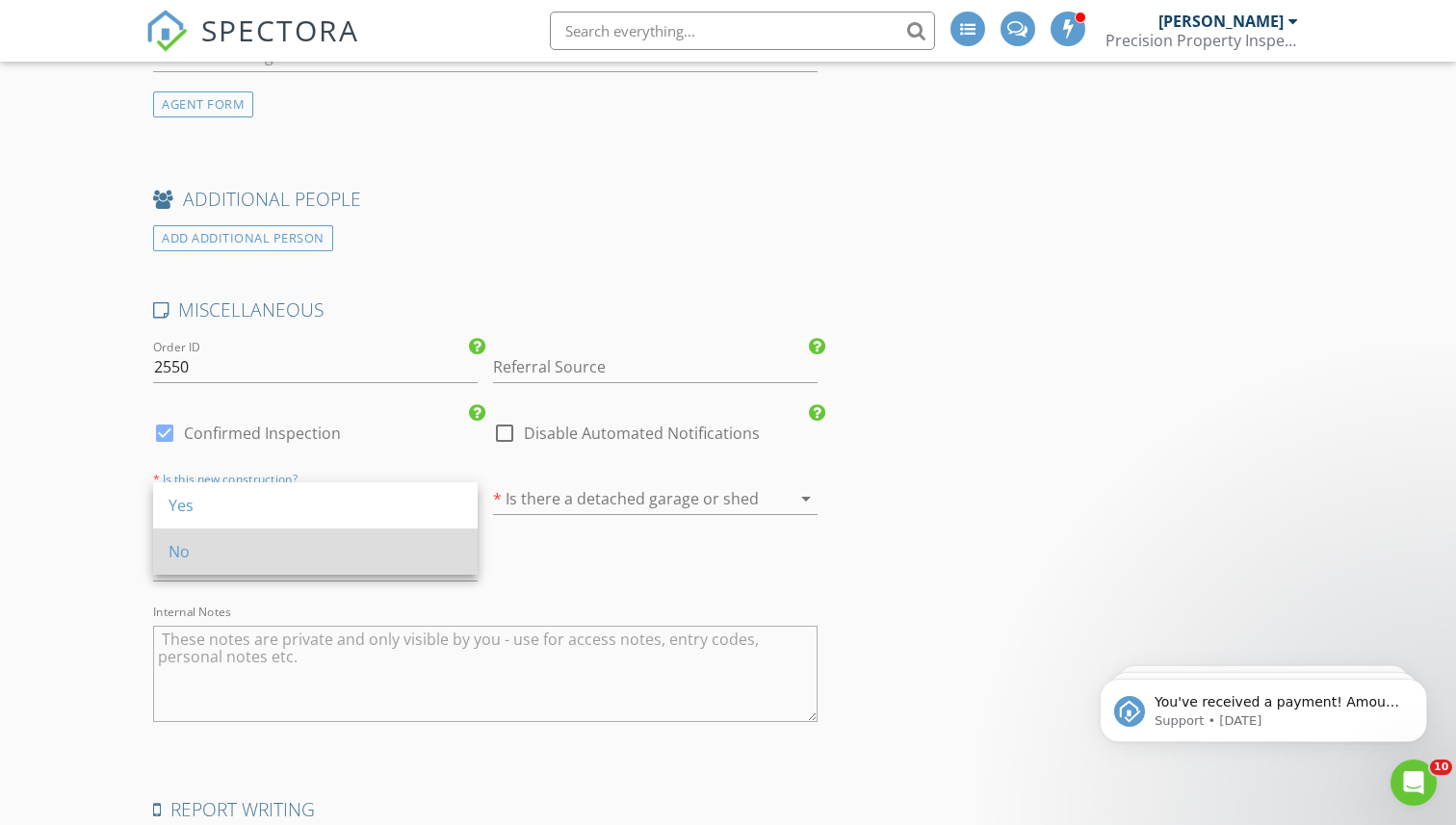
click at [308, 551] on div "No" at bounding box center [315, 551] width 294 height 23
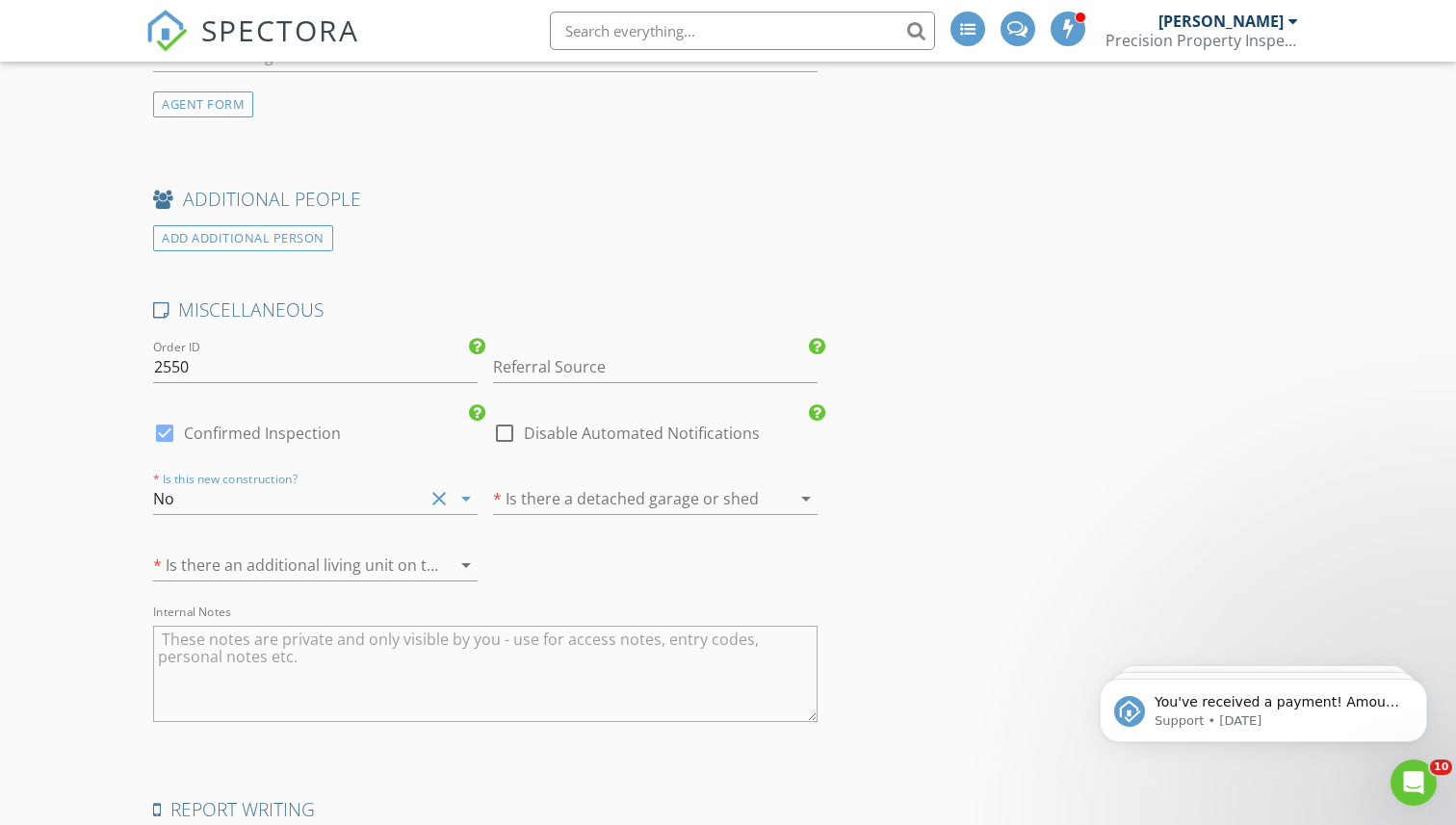
click at [542, 493] on div at bounding box center [629, 498] width 271 height 31
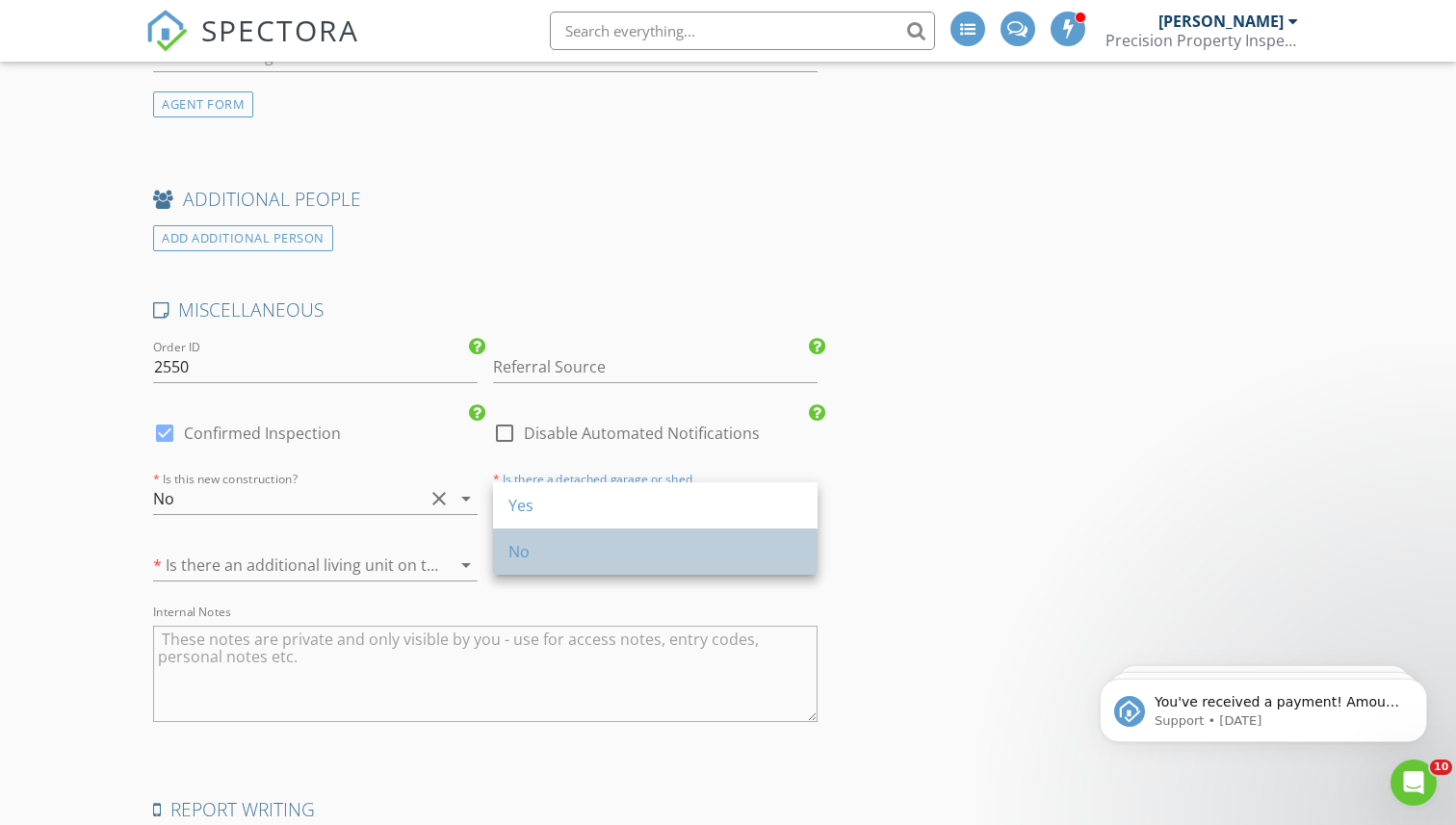
click at [528, 551] on div "No" at bounding box center [655, 551] width 294 height 23
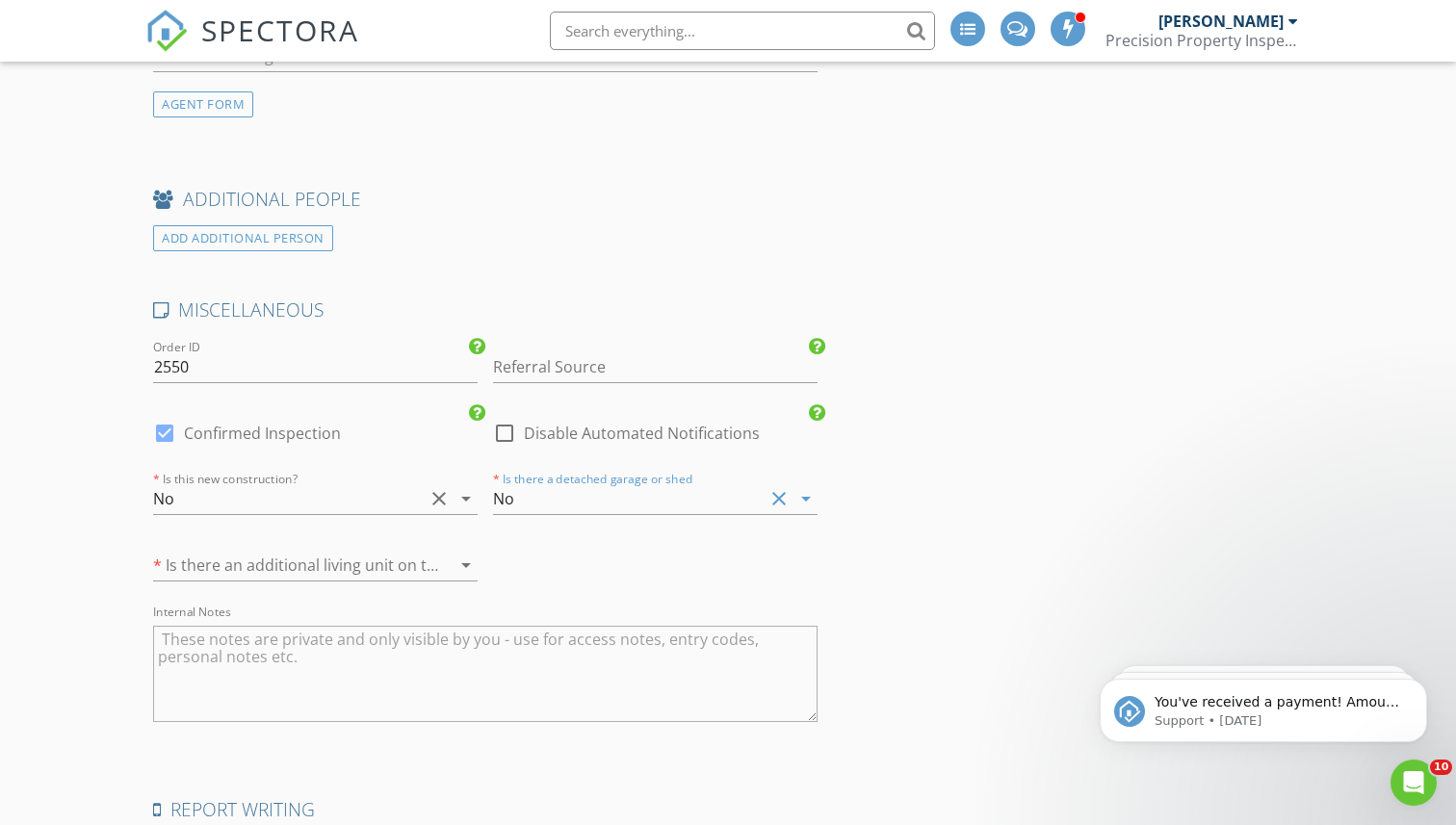
click at [411, 553] on div at bounding box center [289, 565] width 271 height 31
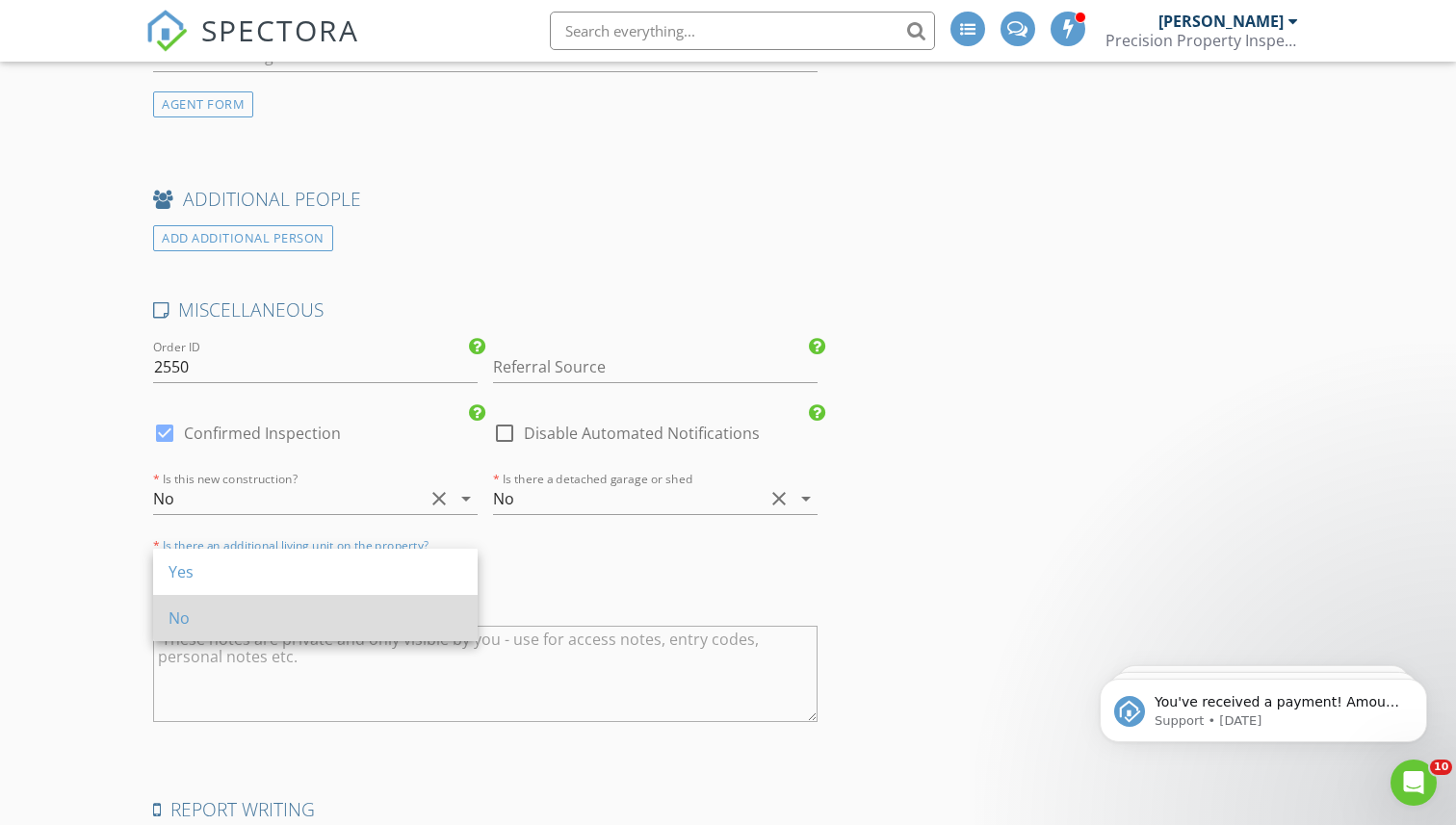
click at [406, 614] on div "No" at bounding box center [315, 618] width 294 height 23
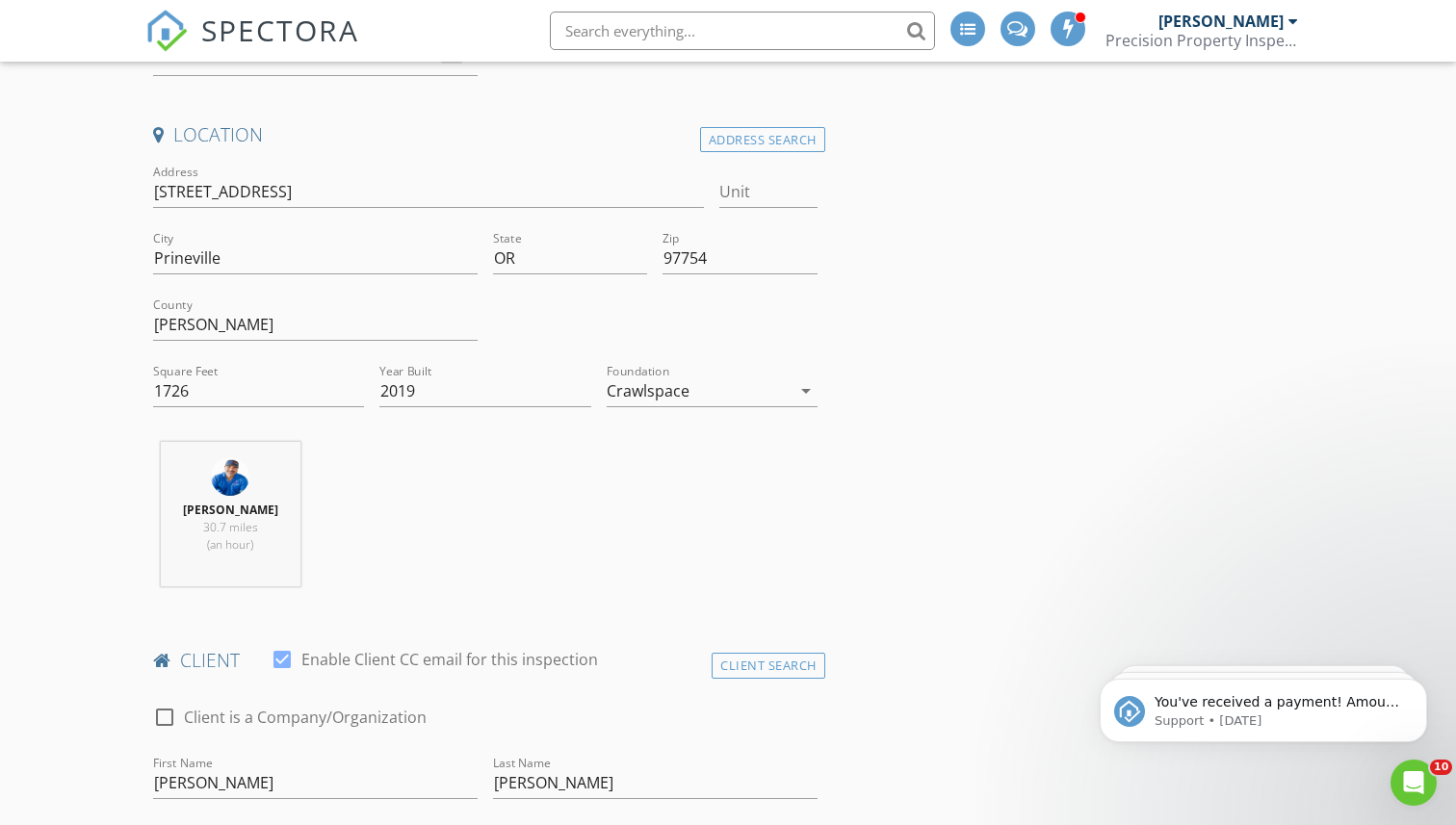
scroll to position [0, 0]
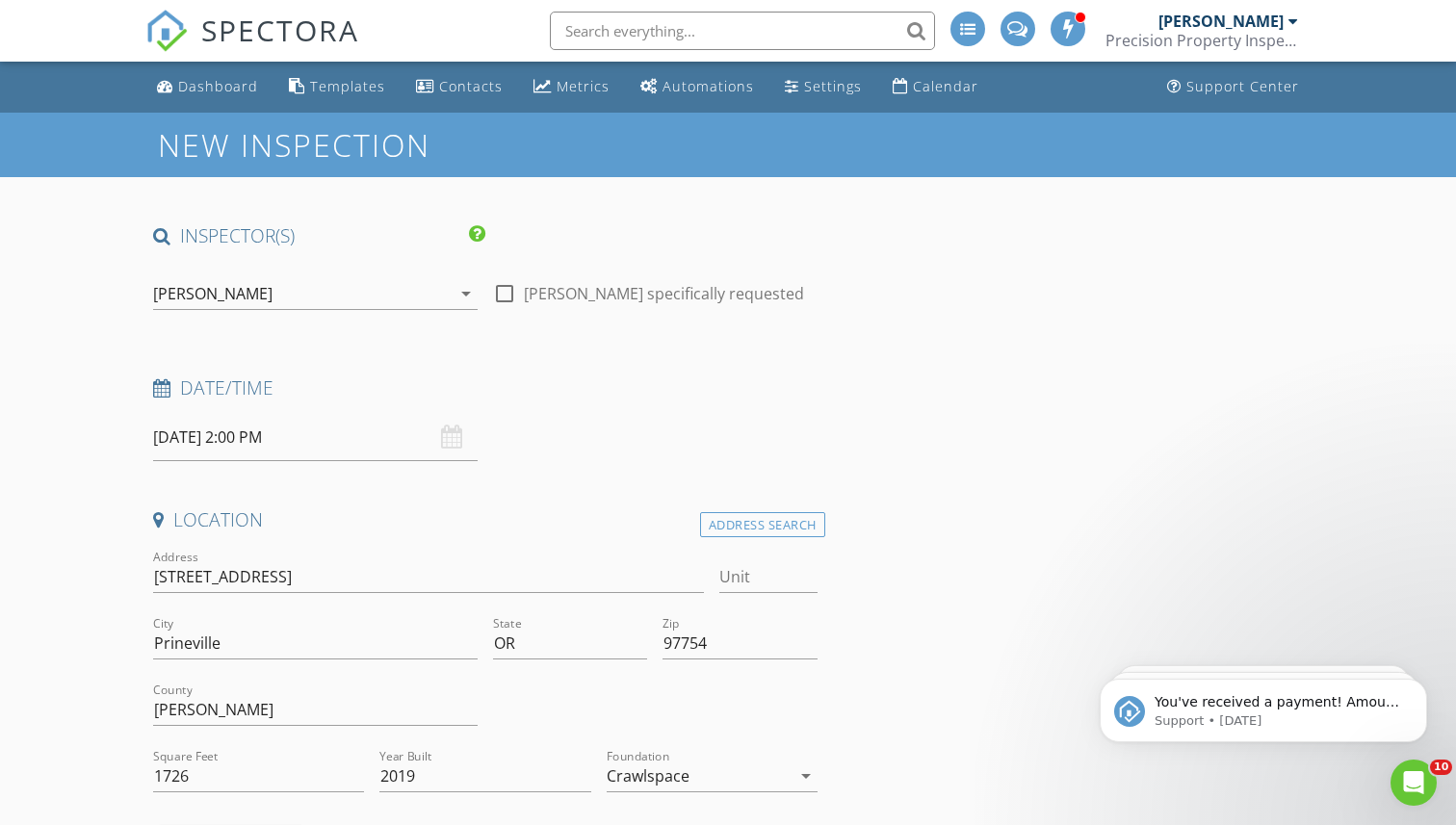
click at [324, 607] on div at bounding box center [429, 607] width 551 height 12
drag, startPoint x: 329, startPoint y: 574, endPoint x: 138, endPoint y: 568, distance: 191.1
type input "1726"
type input "2019"
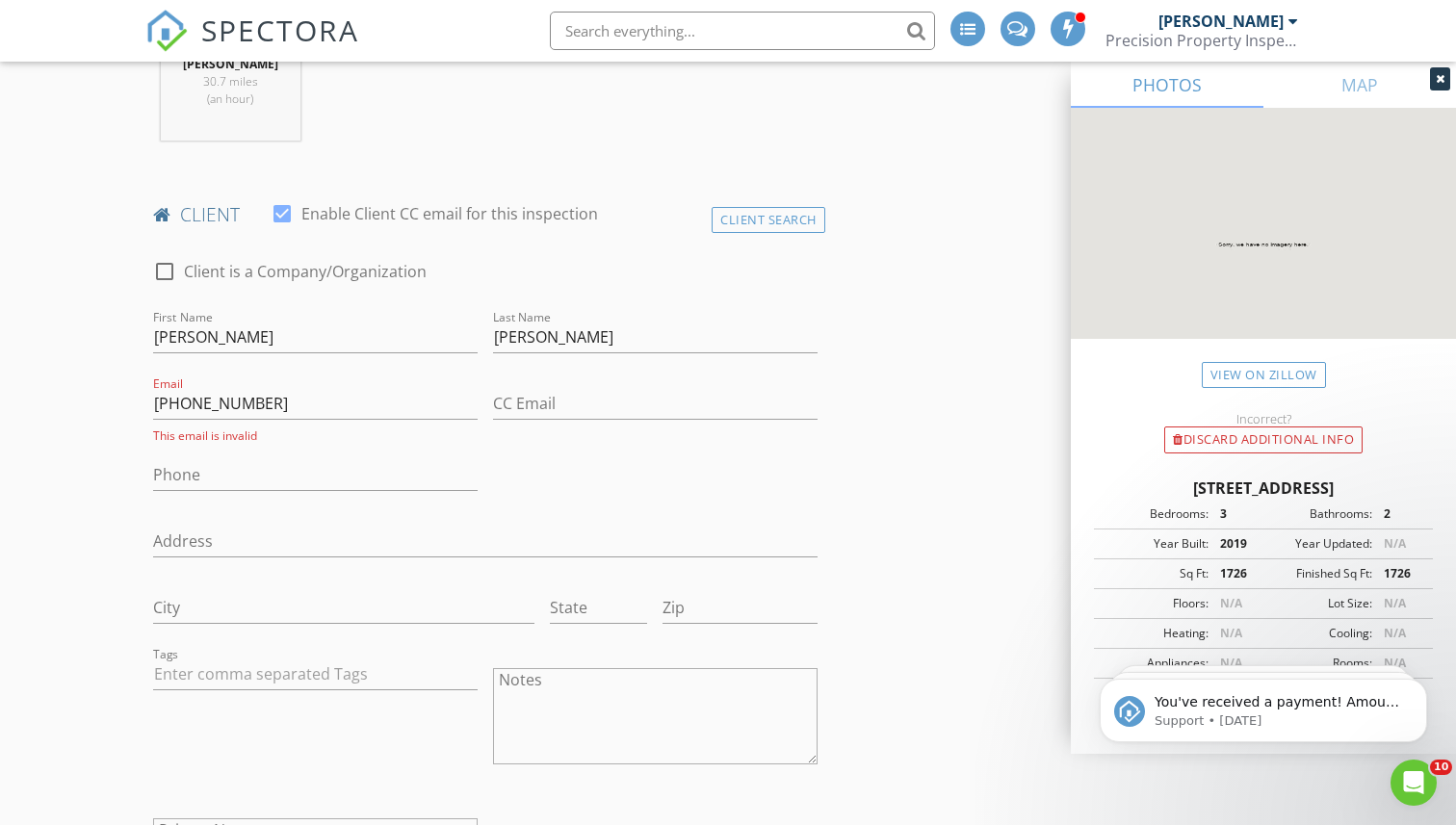
scroll to position [757, 0]
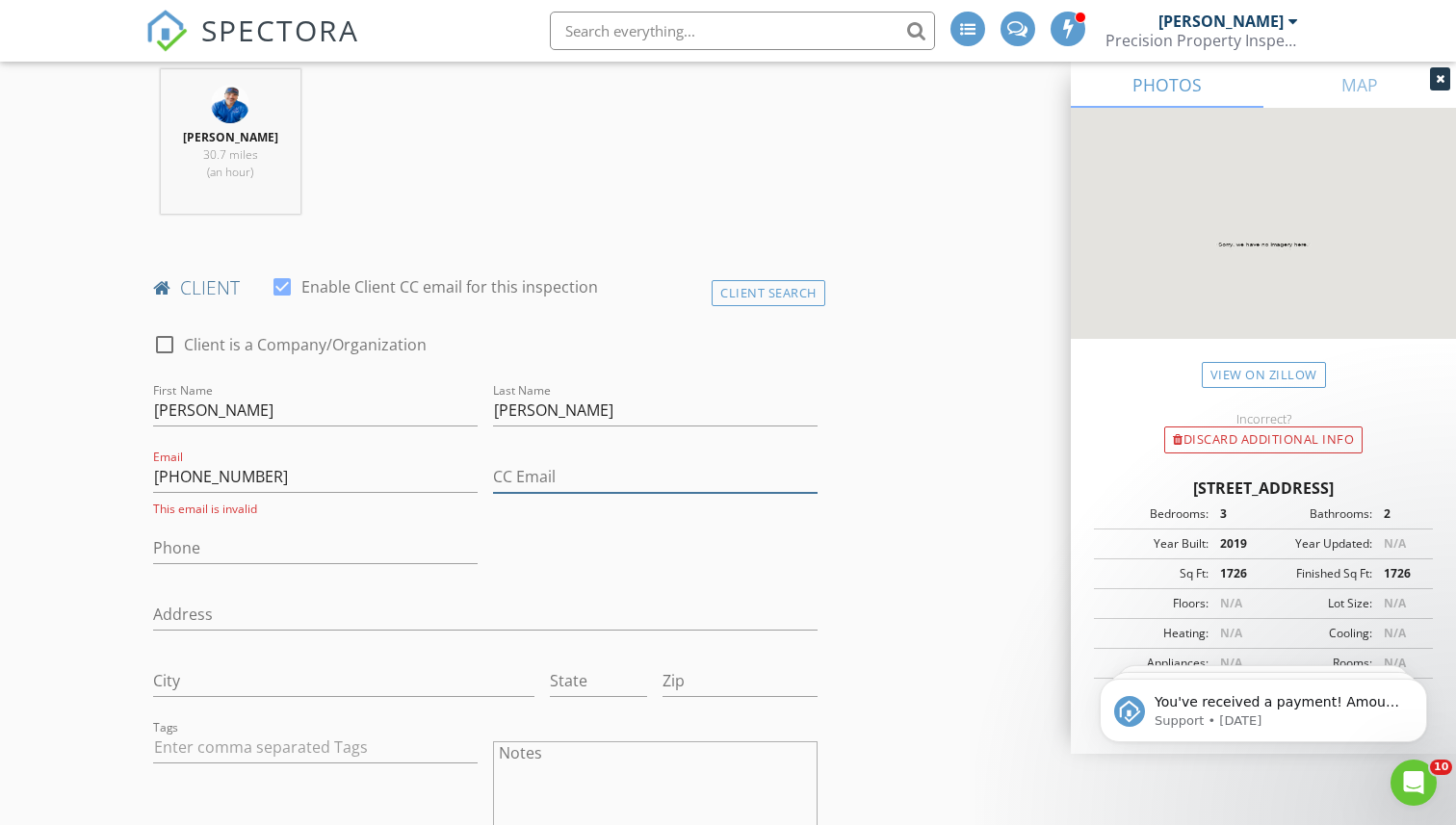
click at [558, 473] on input "CC Email" at bounding box center [656, 477] width 325 height 32
drag, startPoint x: 272, startPoint y: 484, endPoint x: 132, endPoint y: 474, distance: 140.4
click at [168, 544] on input "Phone" at bounding box center [316, 548] width 325 height 32
paste input "[PHONE_NUMBER]"
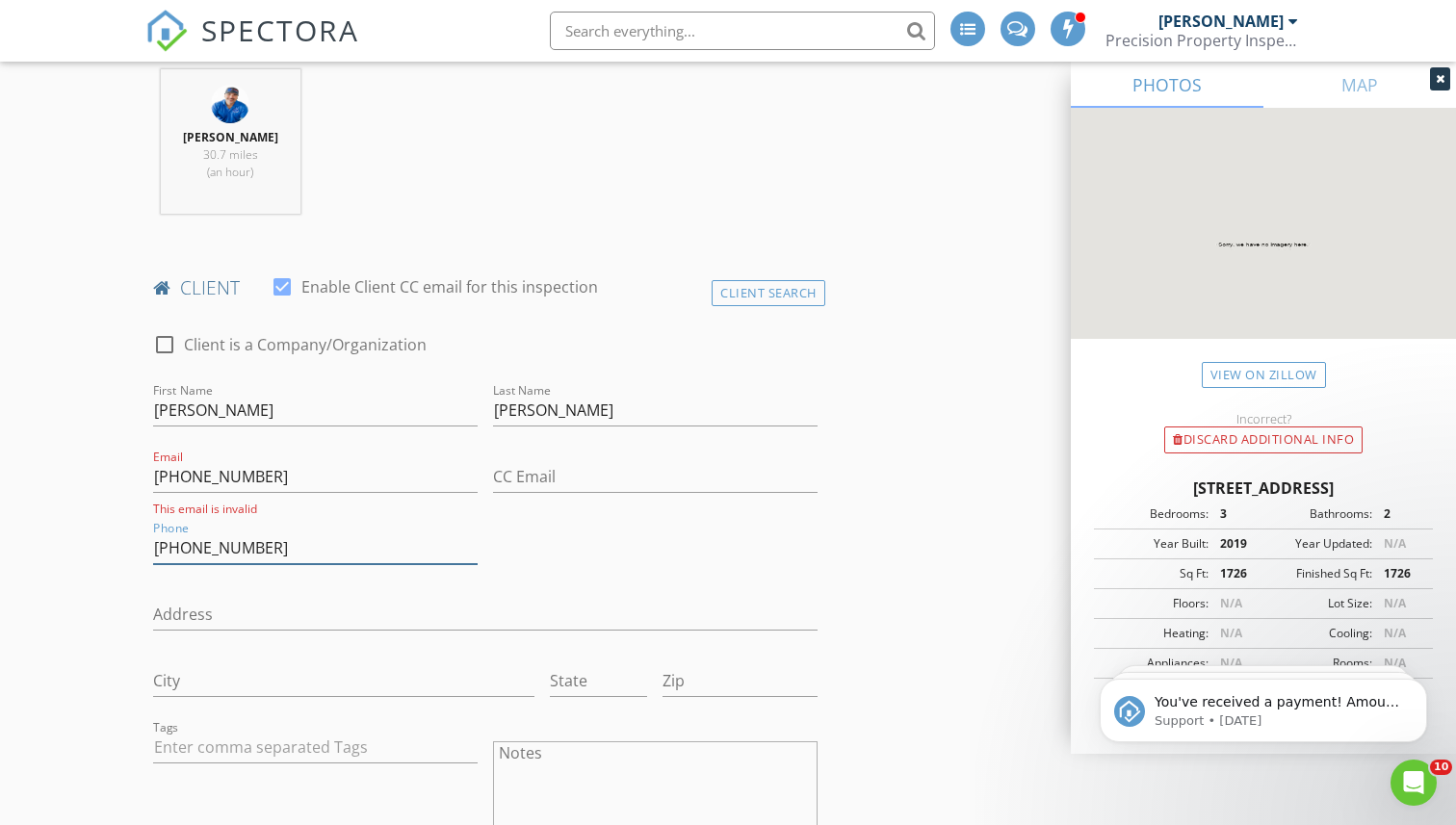
type input "[PHONE_NUMBER]"
click at [214, 477] on input "[PHONE_NUMBER]" at bounding box center [316, 477] width 325 height 32
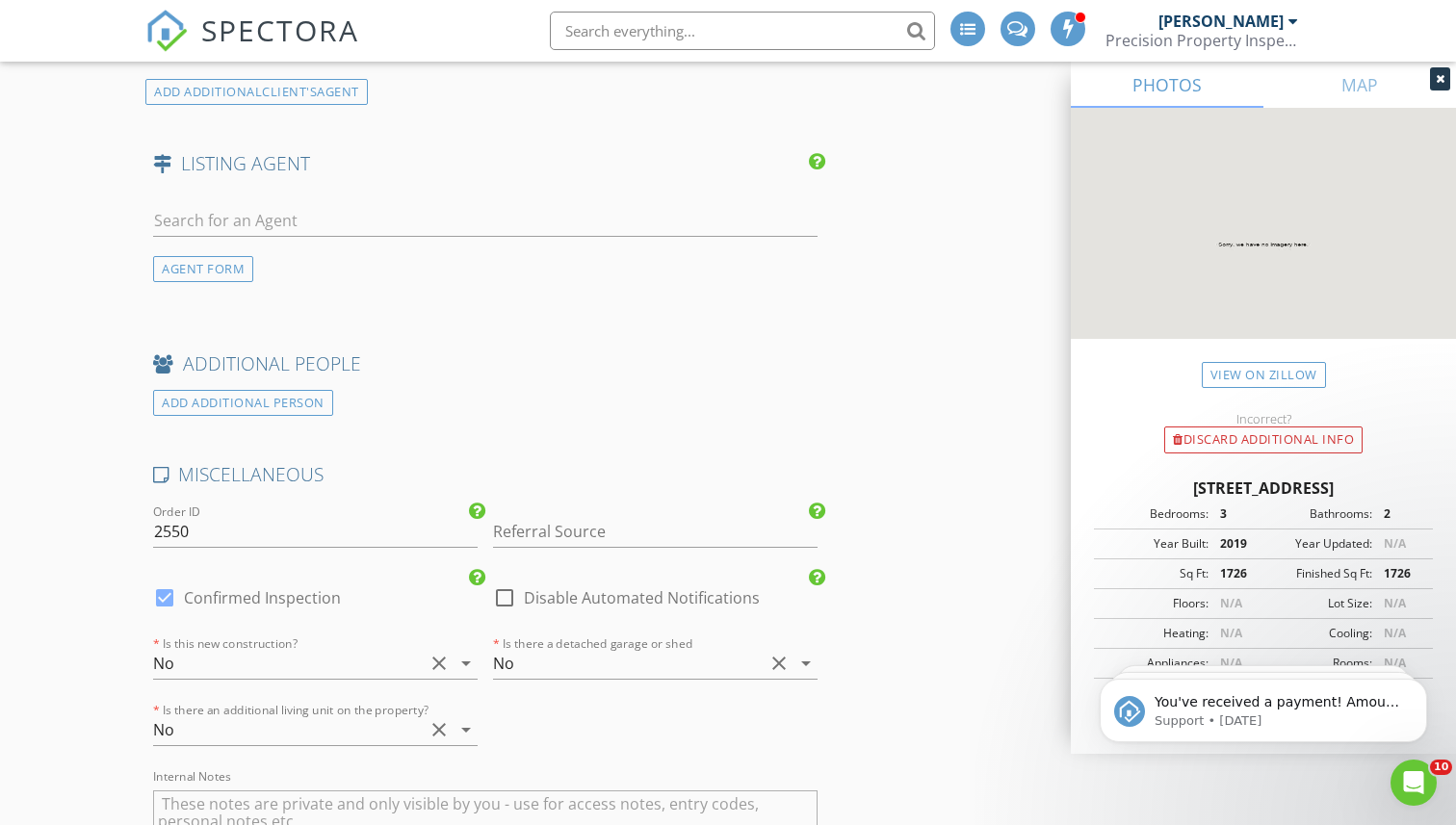
scroll to position [3533, 0]
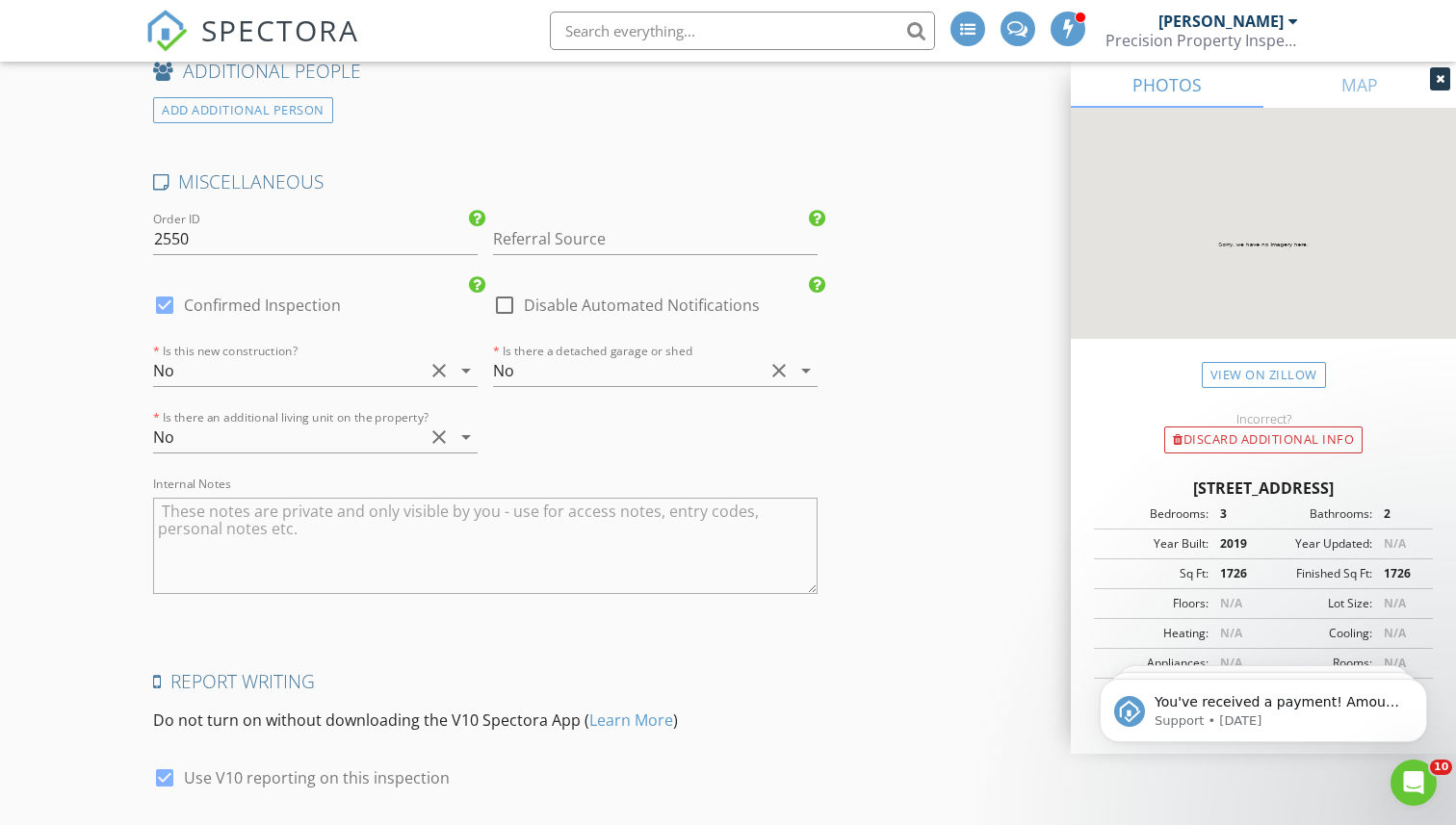
type input "[EMAIL_ADDRESS][DOMAIN_NAME]"
click at [540, 366] on div "No" at bounding box center [629, 371] width 271 height 31
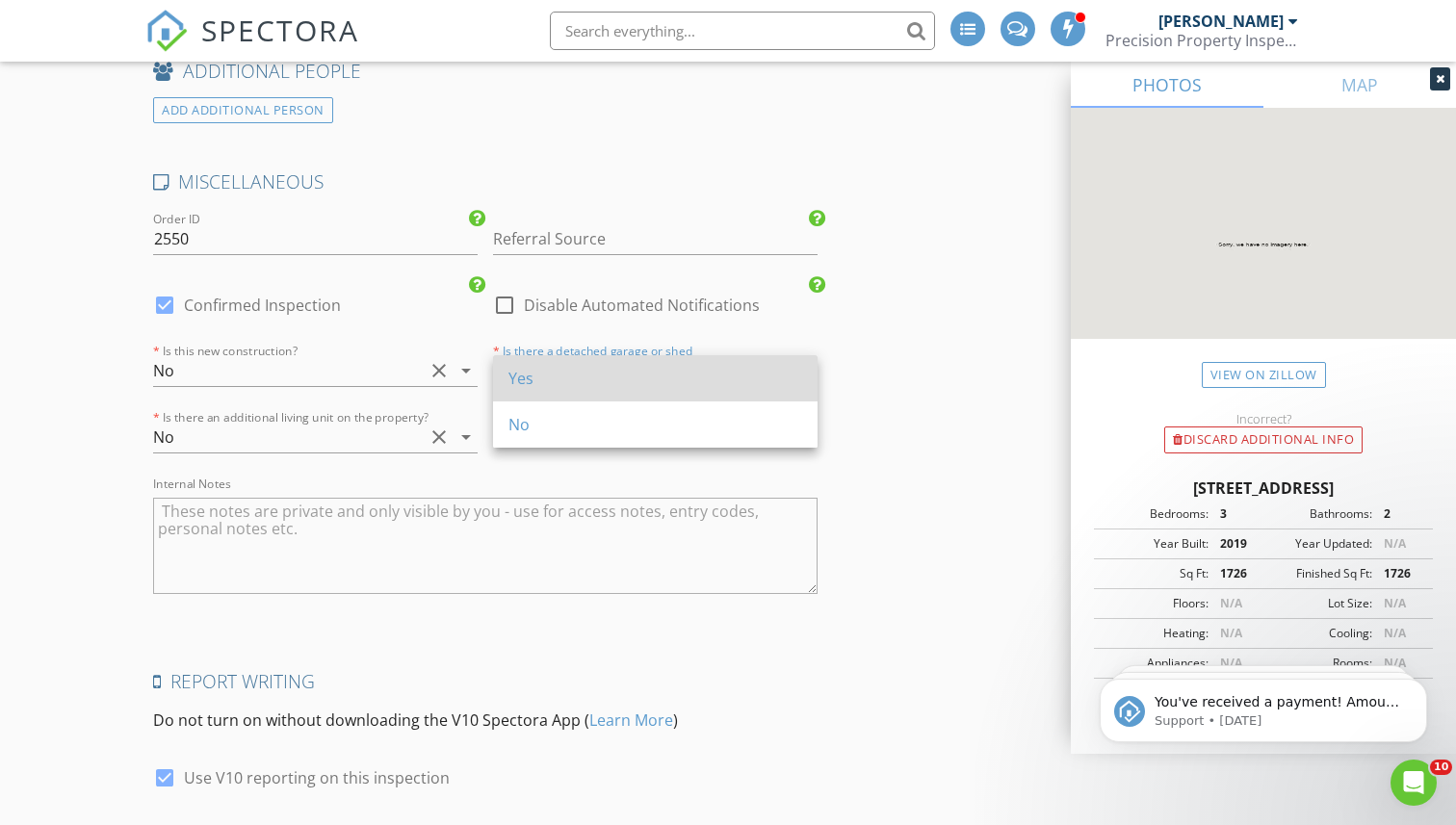
click at [537, 386] on div "Yes" at bounding box center [655, 378] width 294 height 23
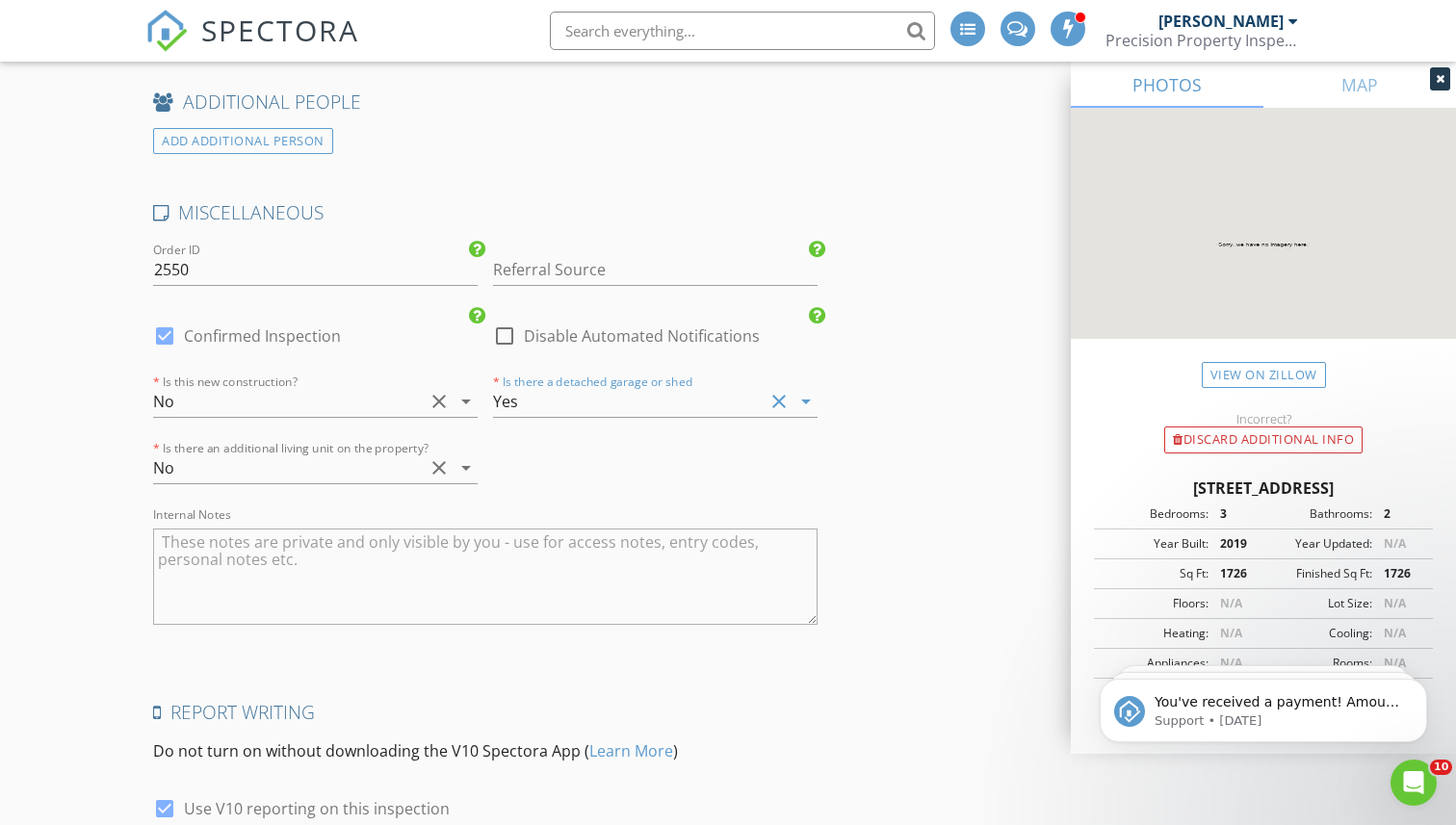
scroll to position [3564, 0]
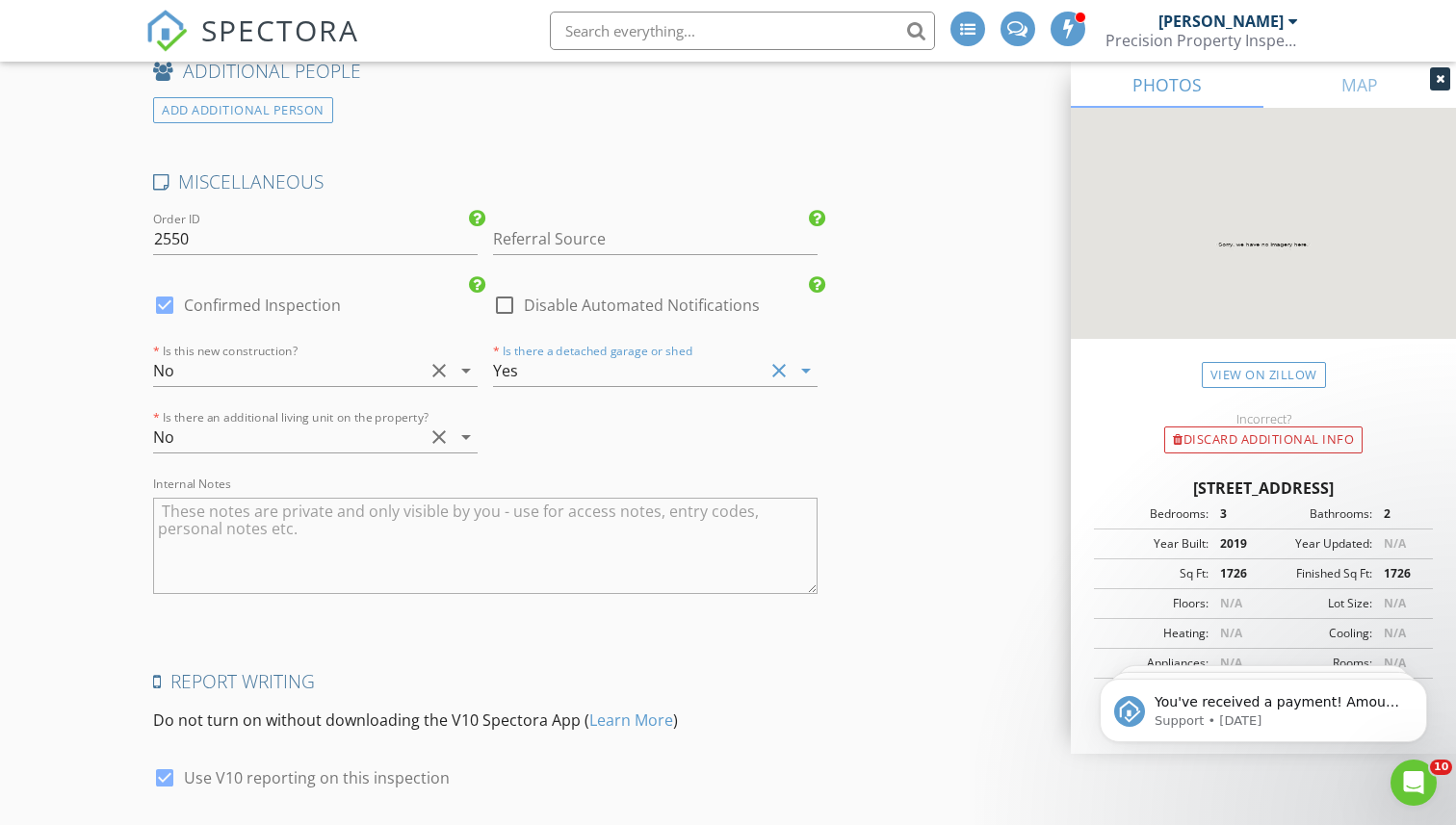
click at [539, 433] on div "MISCELLANEOUS Order ID 2550 Referral Source [PERSON_NAME] Open House Visit BNI …" at bounding box center [485, 396] width 680 height 453
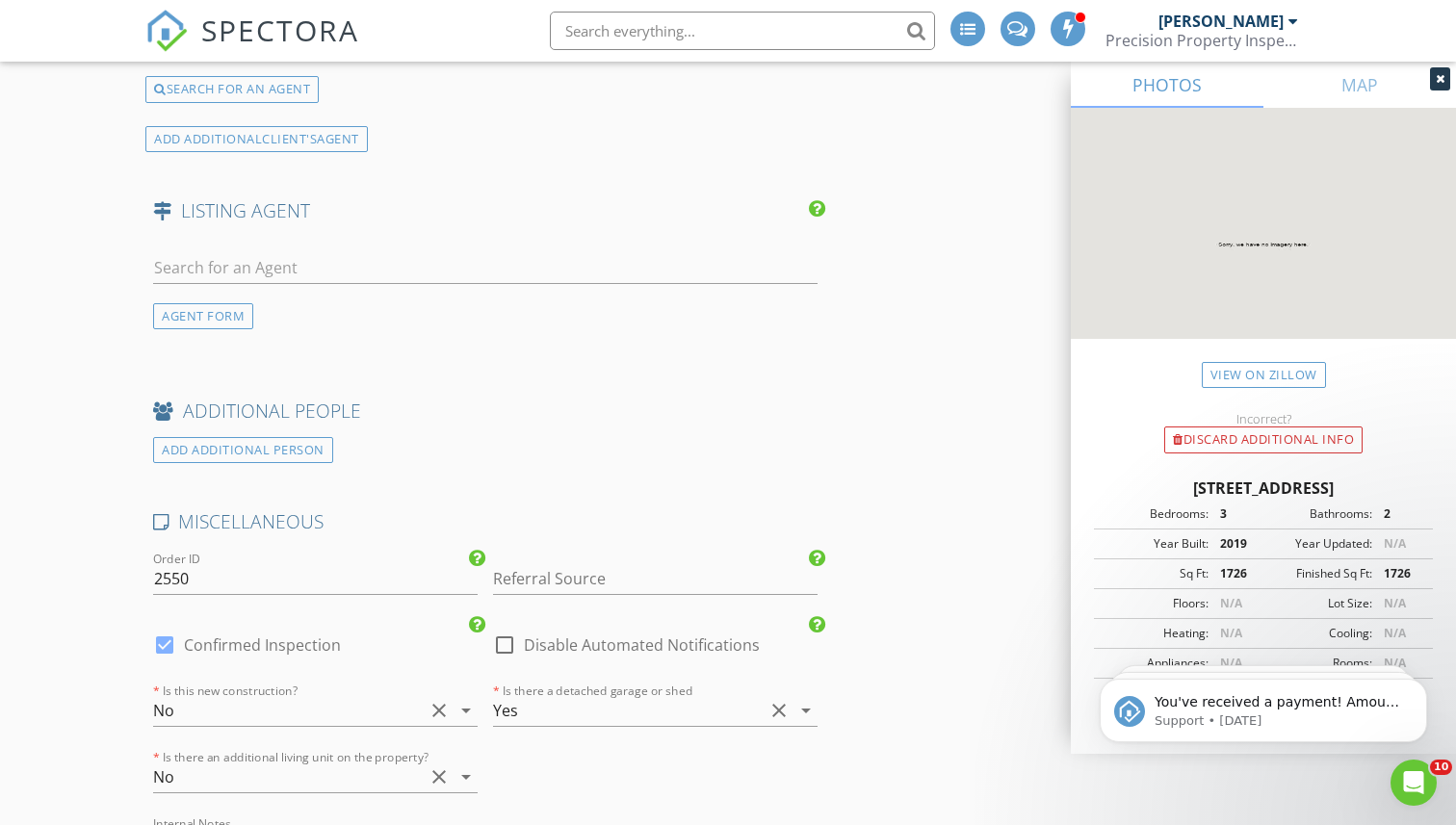
scroll to position [3820, 0]
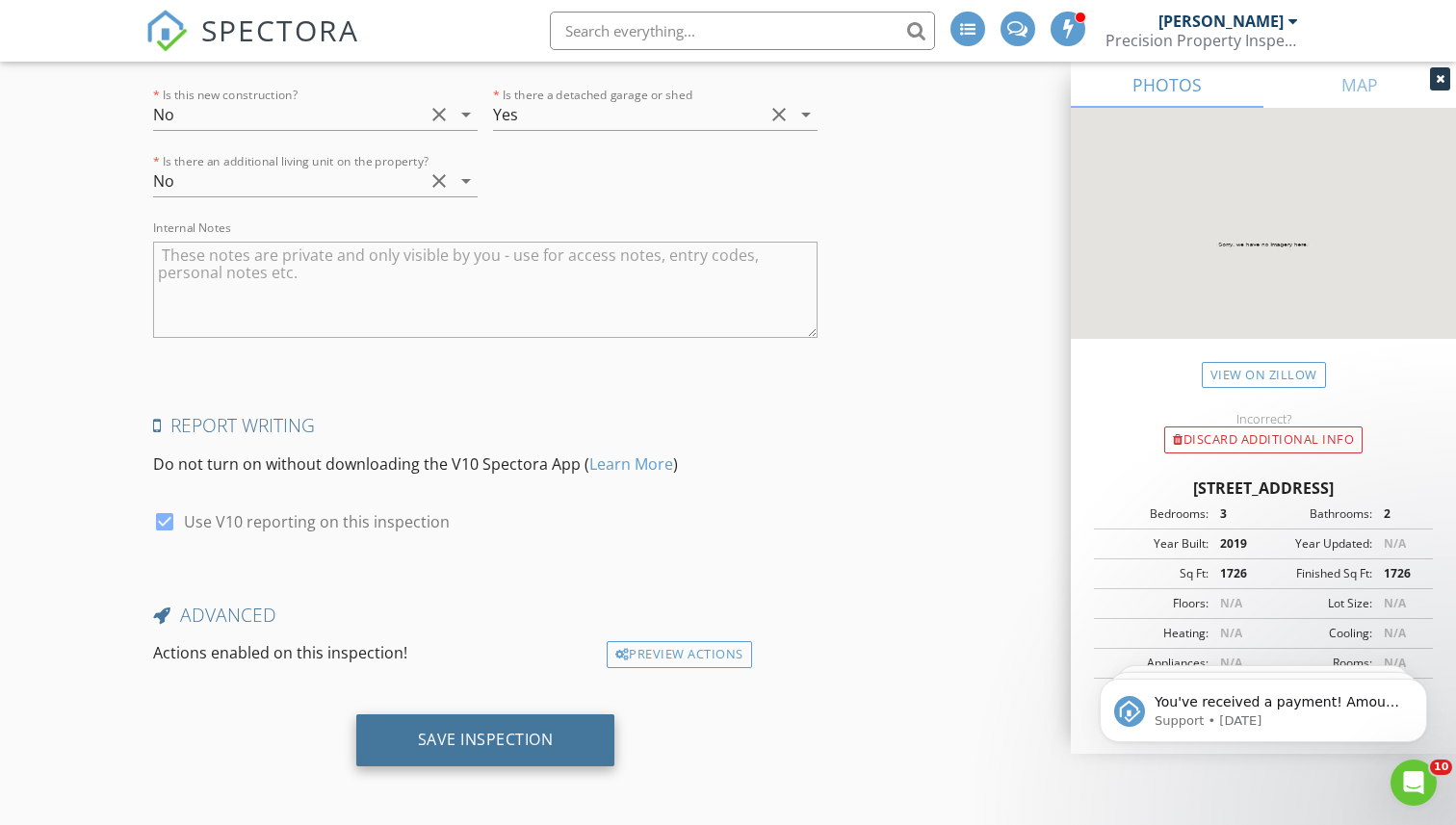
click at [465, 739] on div "Save Inspection" at bounding box center [485, 738] width 136 height 19
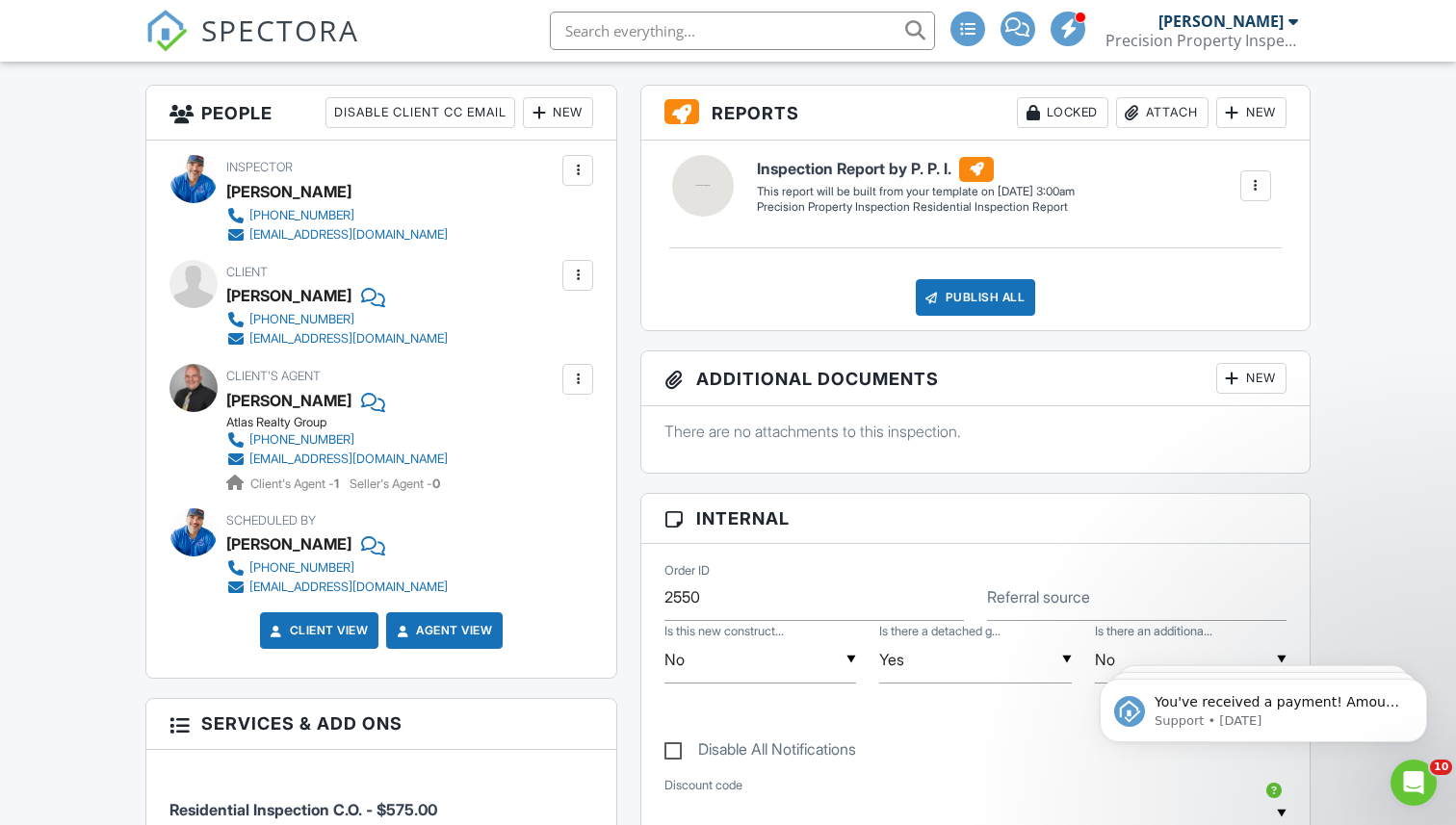
scroll to position [492, 0]
